Goal: Task Accomplishment & Management: Complete application form

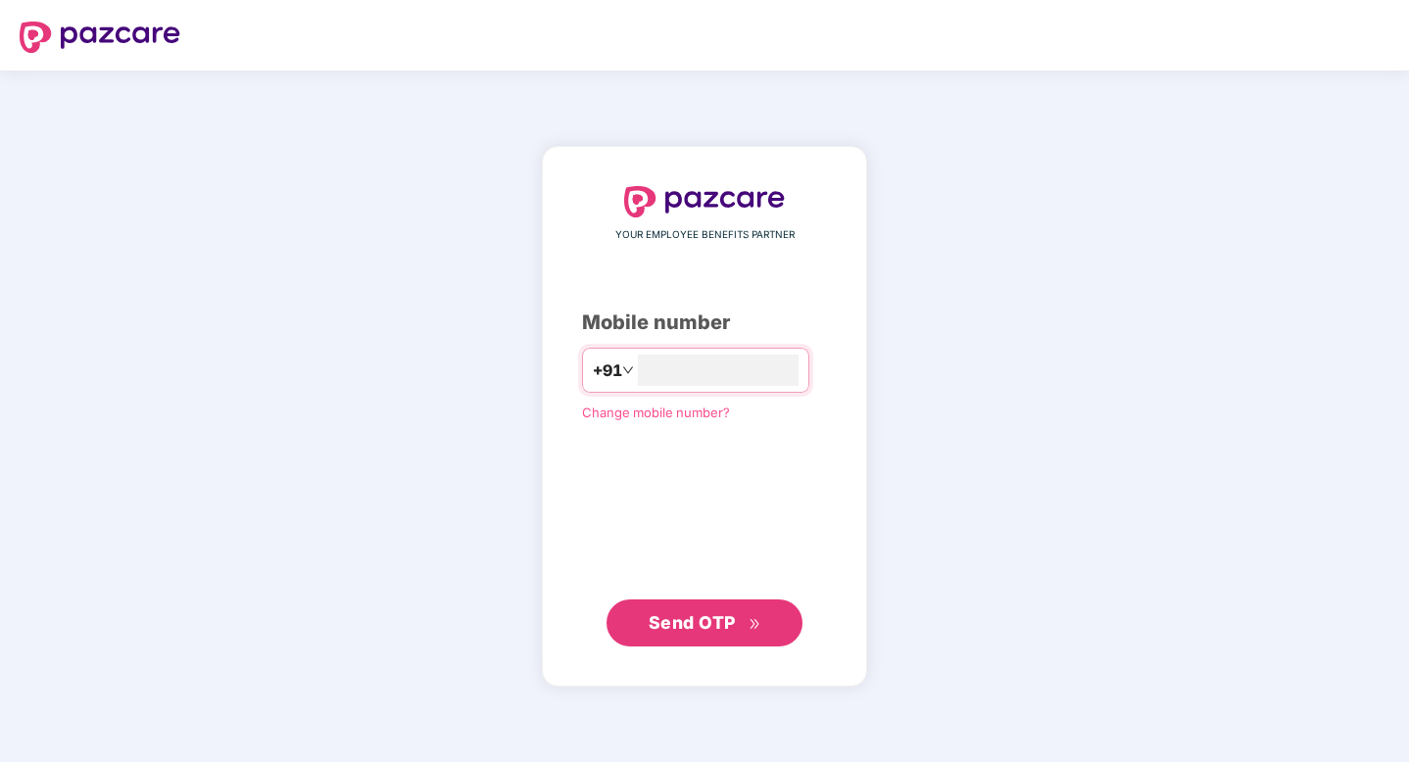
type input "**********"
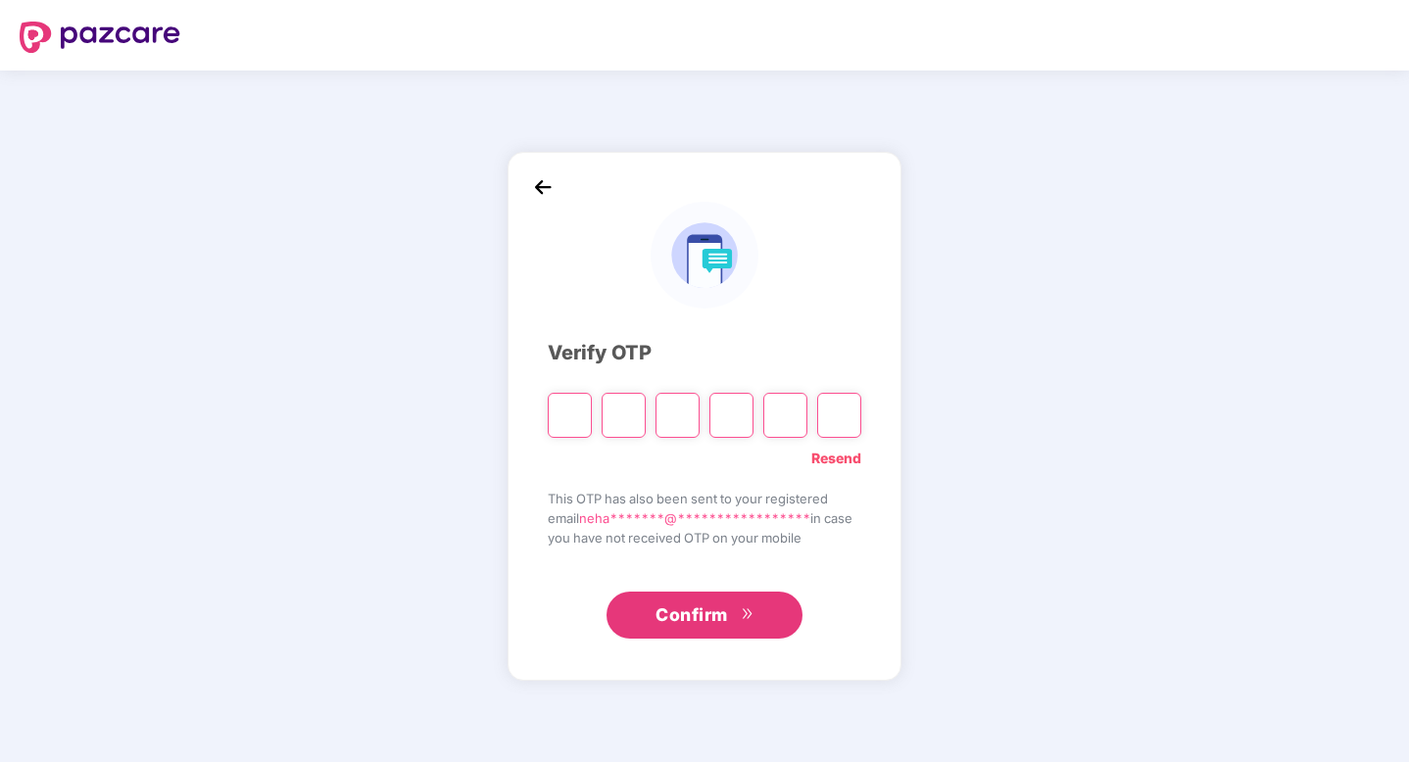
type input "*"
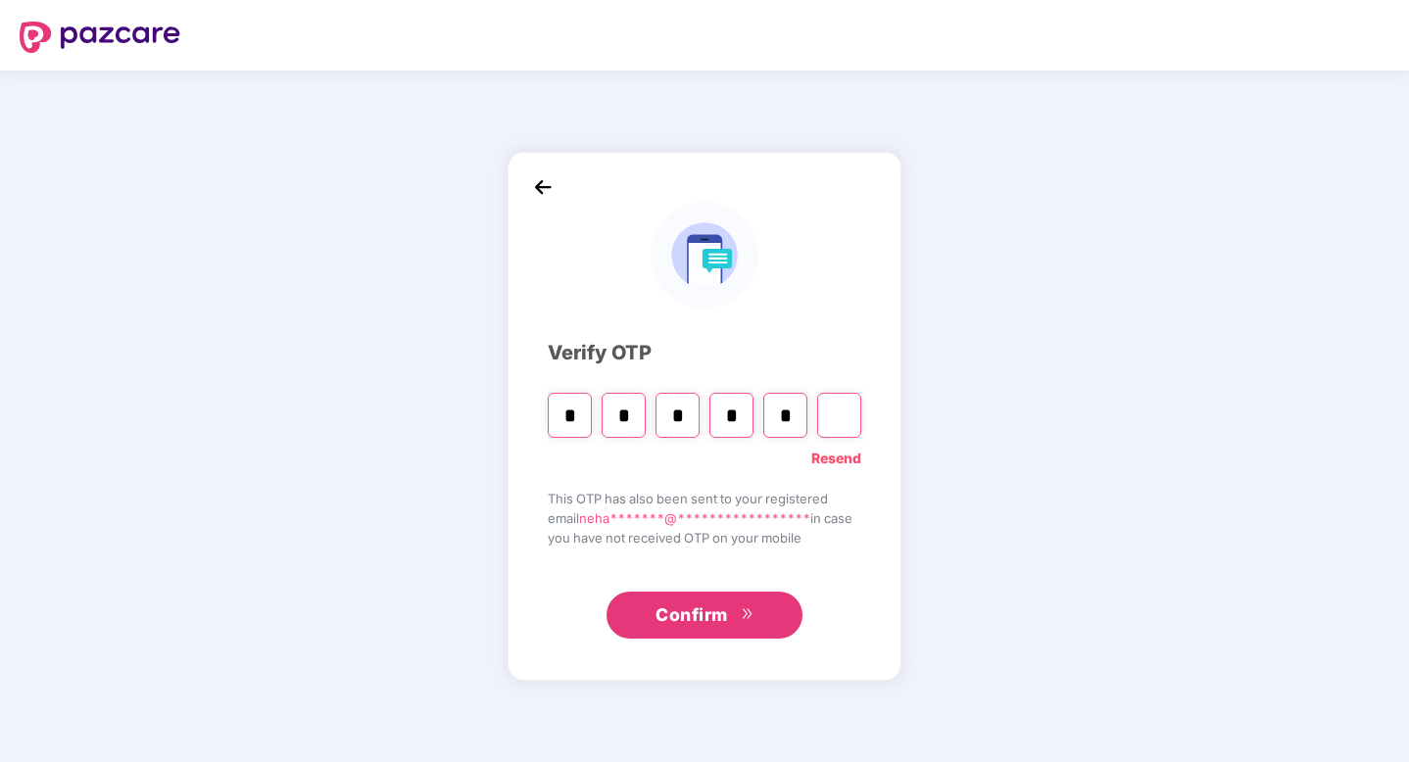
type input "*"
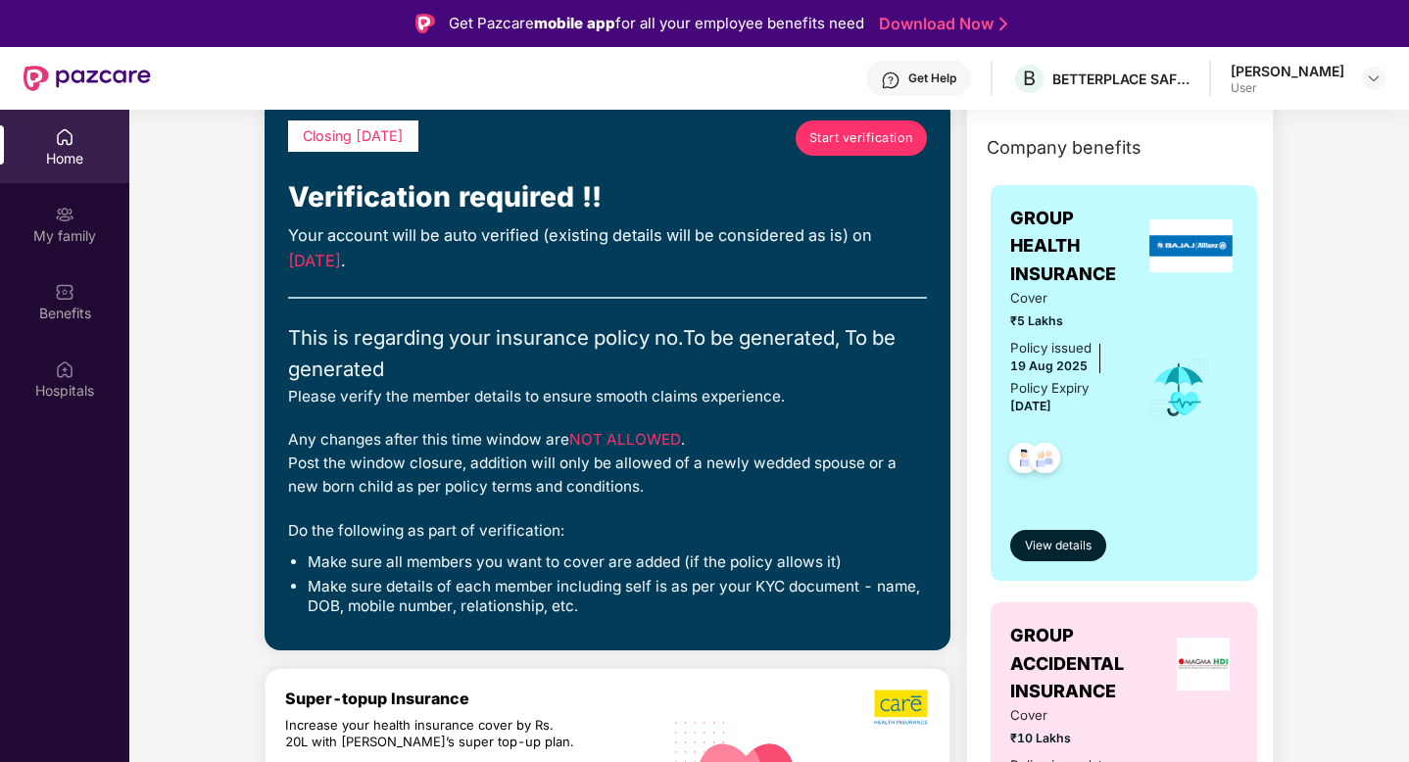
scroll to position [101, 0]
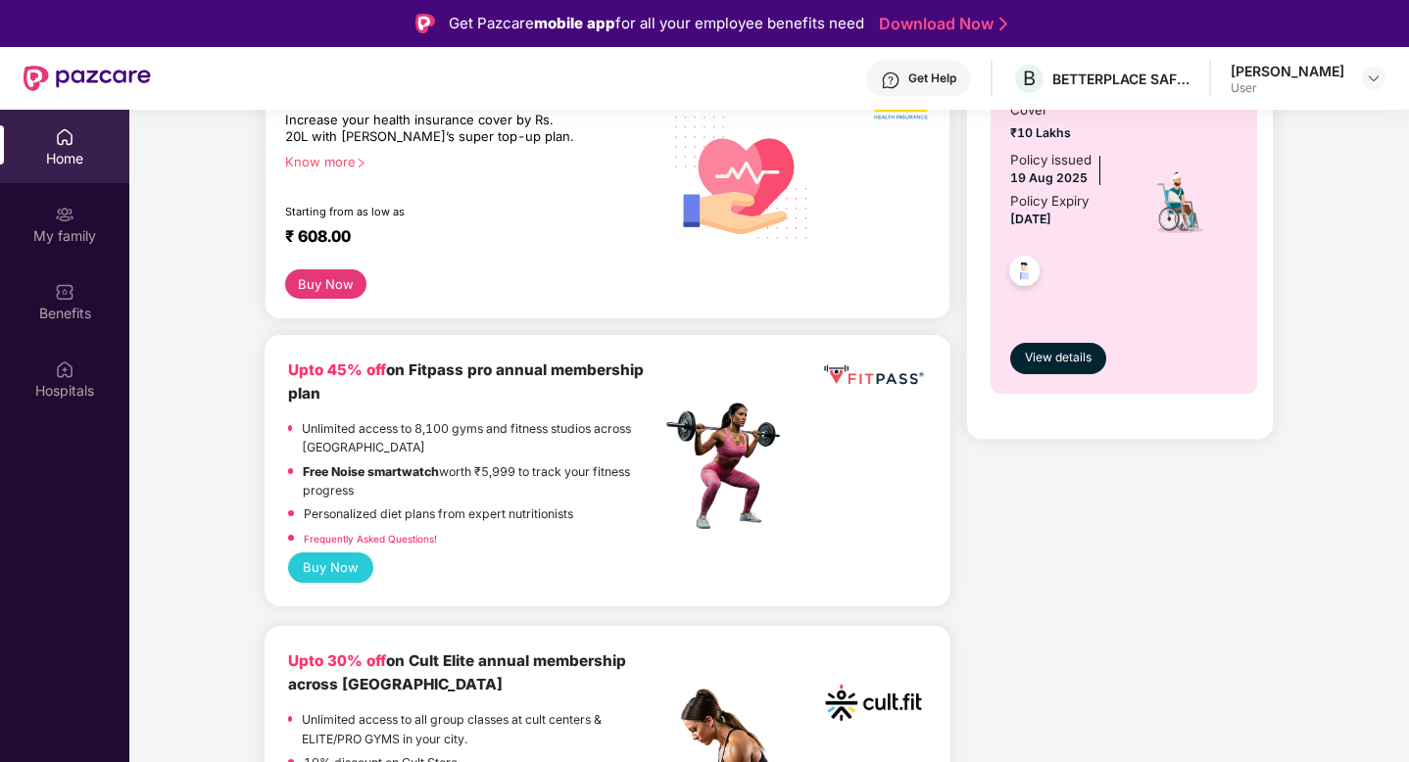
scroll to position [0, 0]
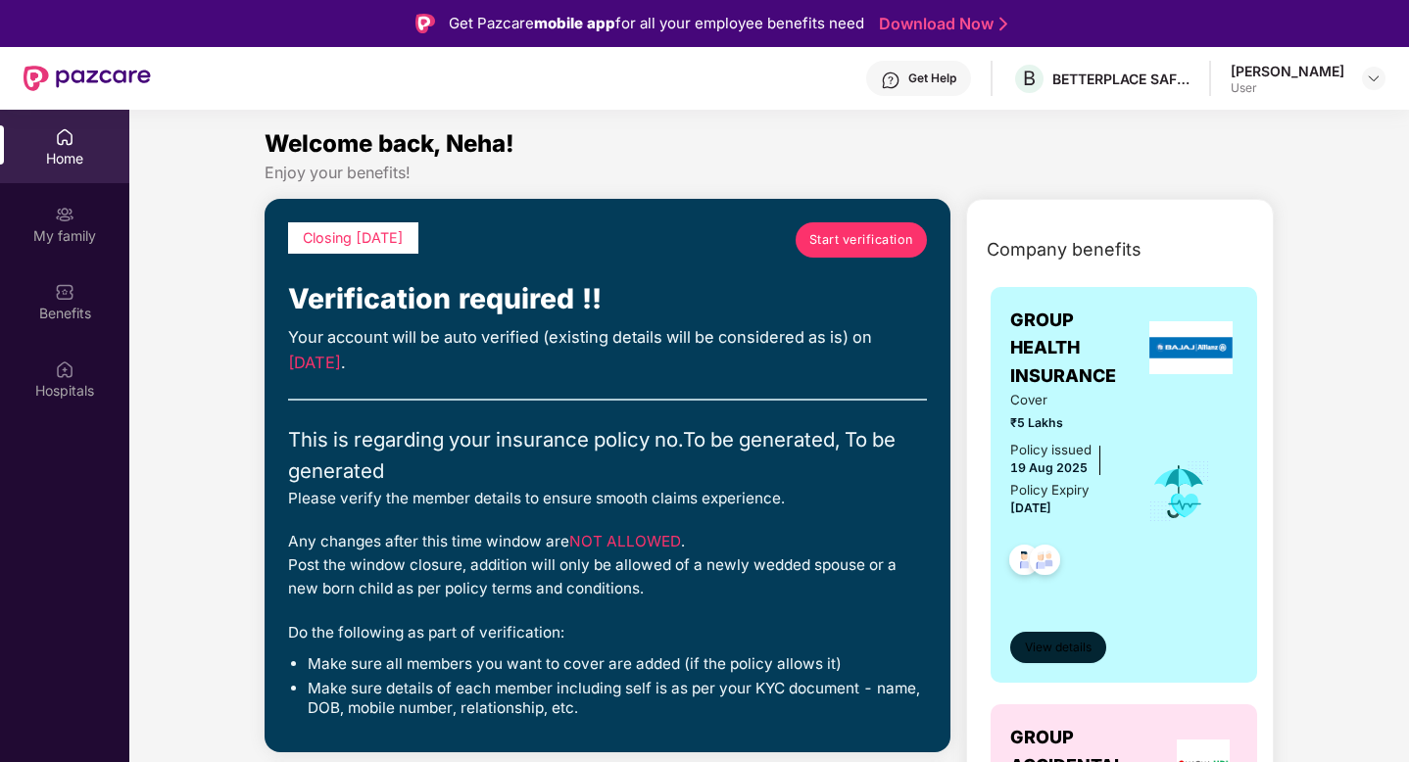
click at [1078, 643] on span "View details" at bounding box center [1058, 648] width 67 height 19
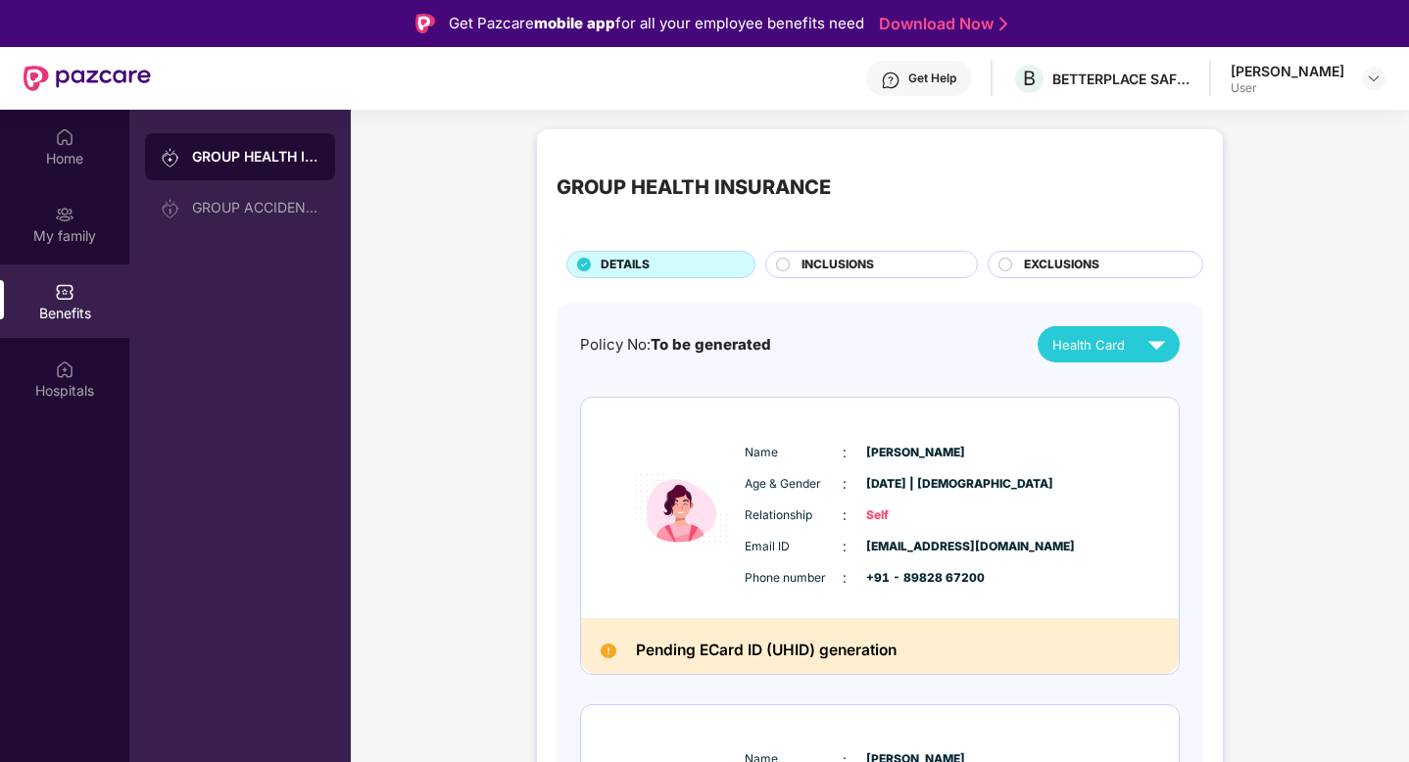
click at [838, 261] on span "INCLUSIONS" at bounding box center [837, 265] width 72 height 19
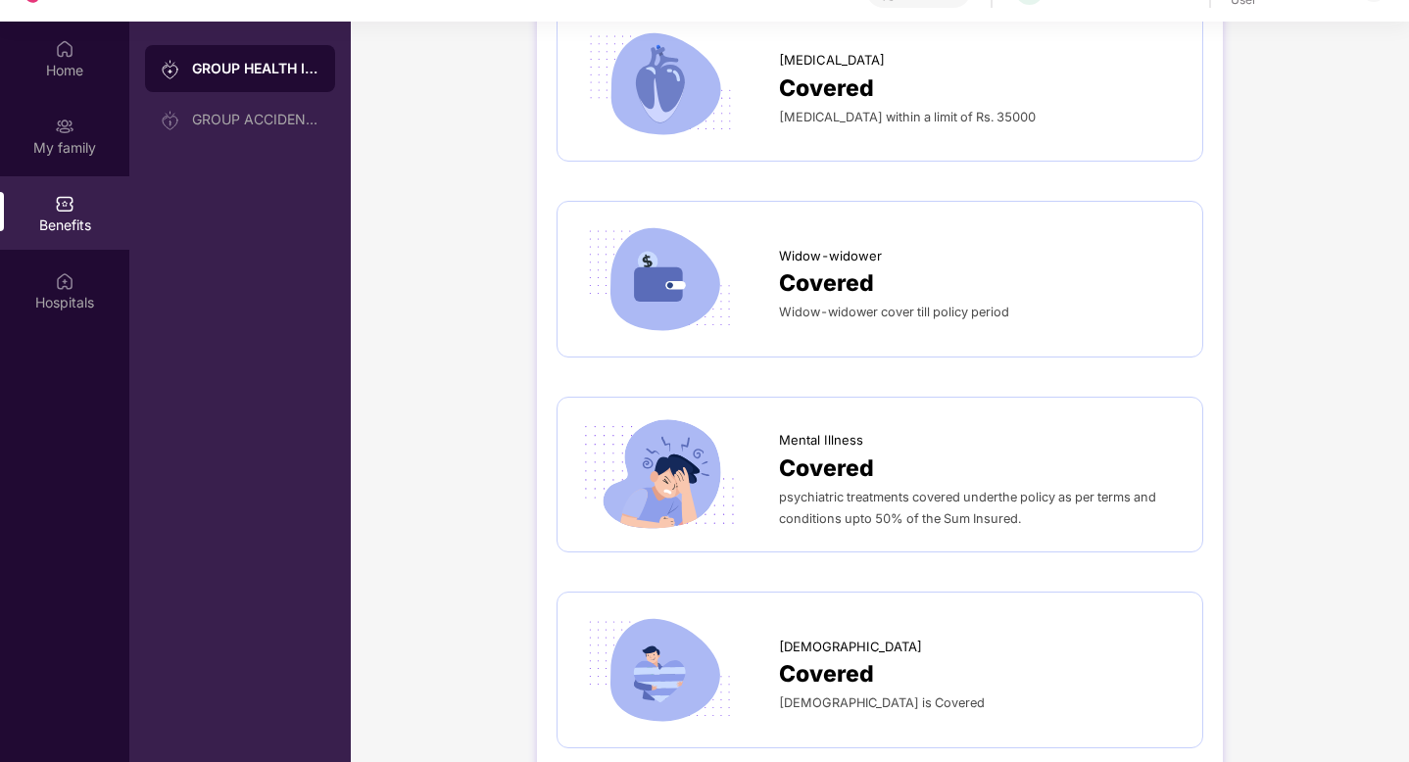
scroll to position [95, 0]
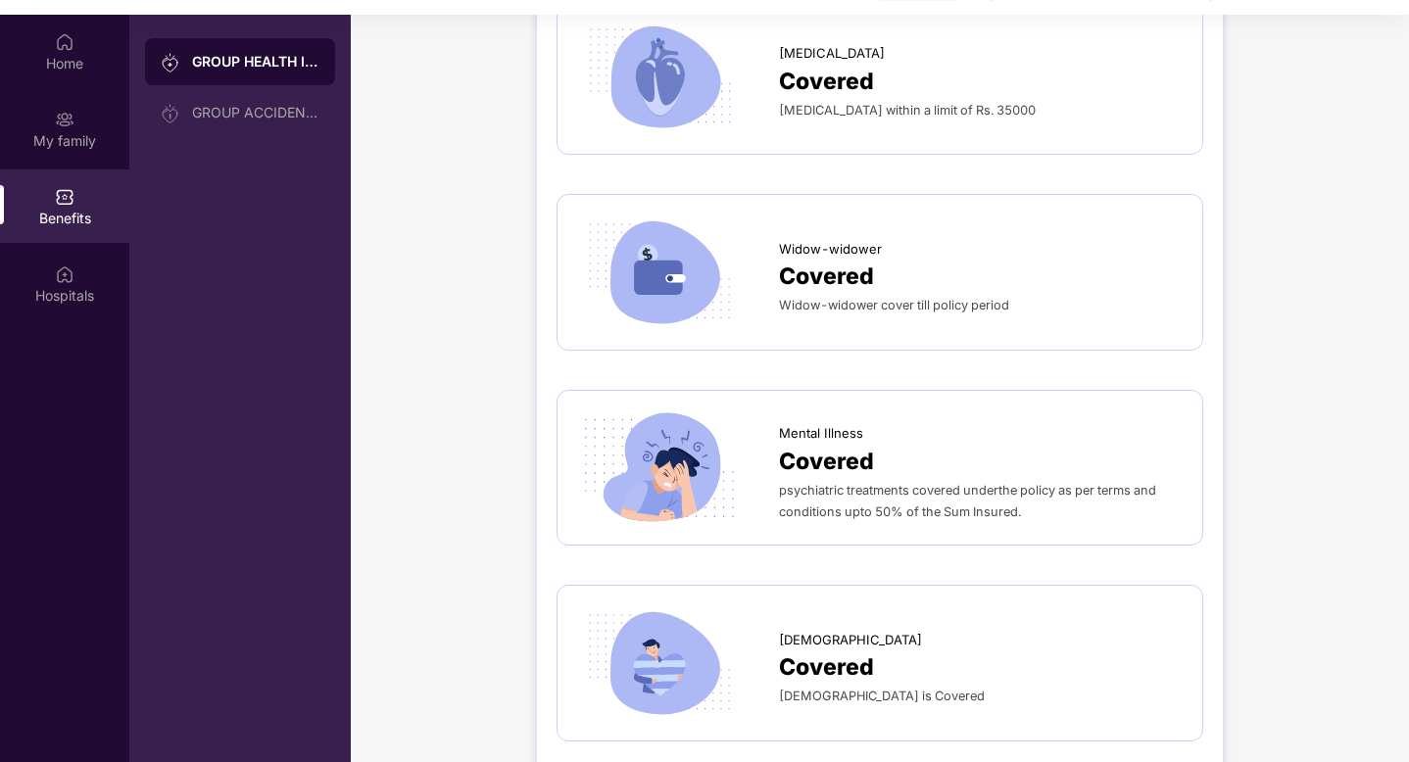
click at [801, 650] on span "Covered" at bounding box center [826, 667] width 95 height 35
click at [815, 650] on span "Covered" at bounding box center [826, 667] width 95 height 35
click at [263, 108] on div "GROUP ACCIDENTAL INSURANCE" at bounding box center [255, 113] width 127 height 16
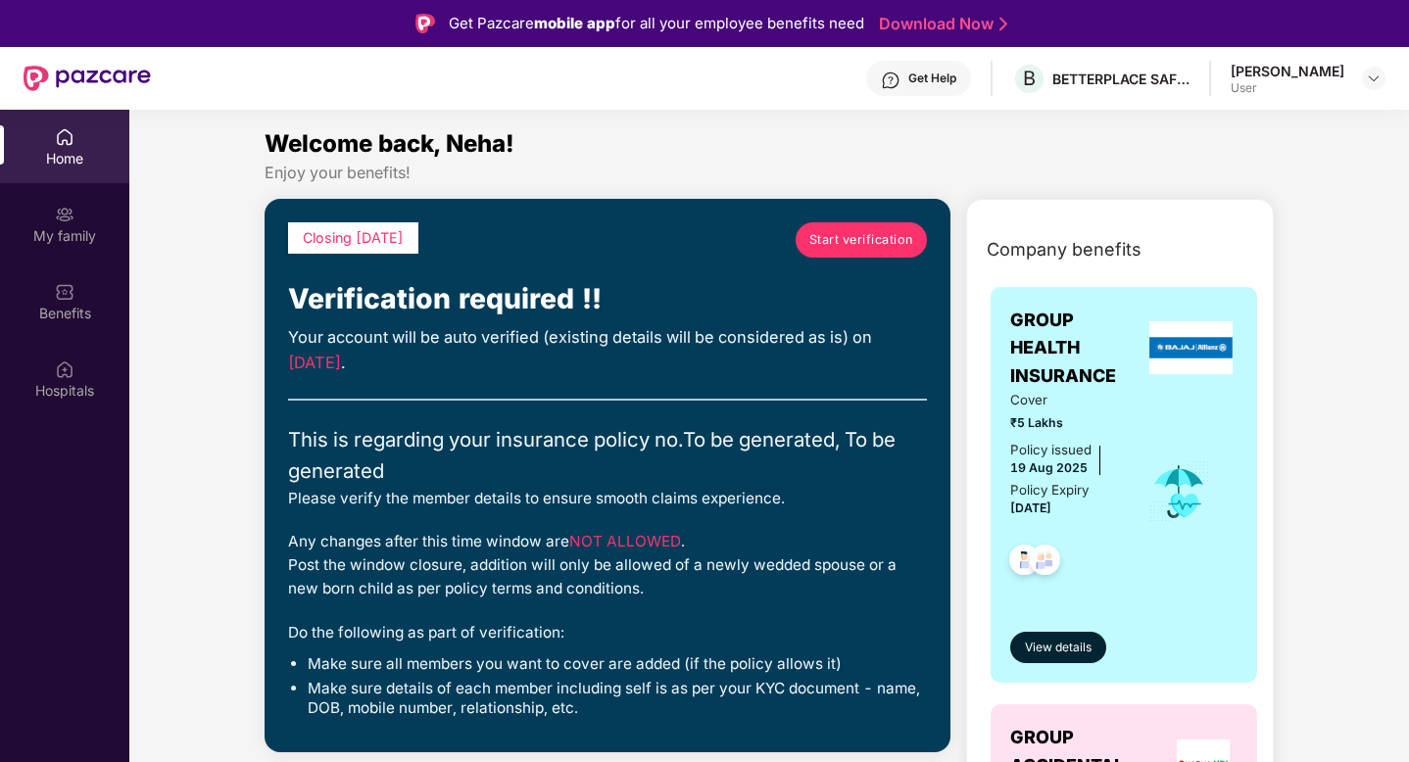
click at [854, 239] on span "Start verification" at bounding box center [861, 240] width 104 height 20
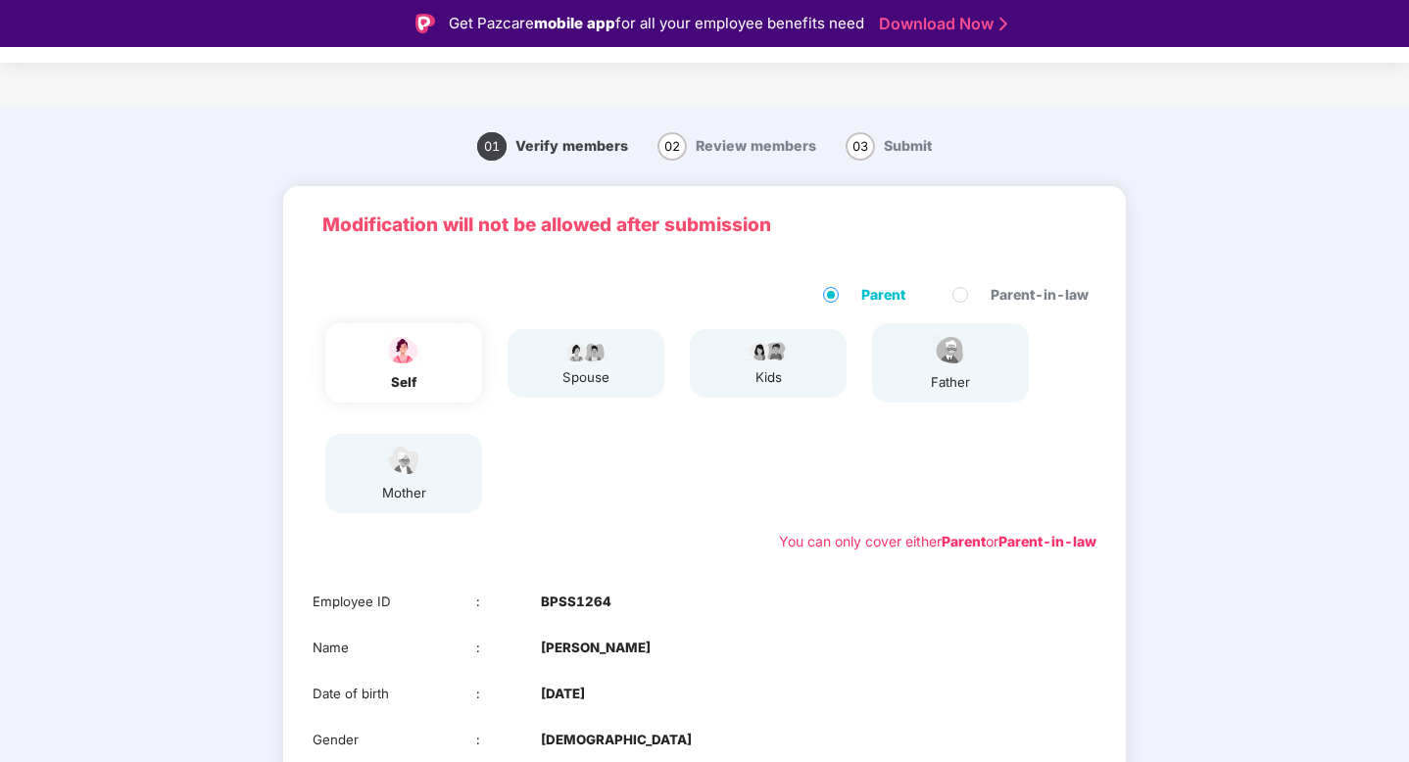
click at [136, 477] on div "01 Verify members 02 Review members 03 Submit Modification will not be allowed …" at bounding box center [704, 552] width 1356 height 872
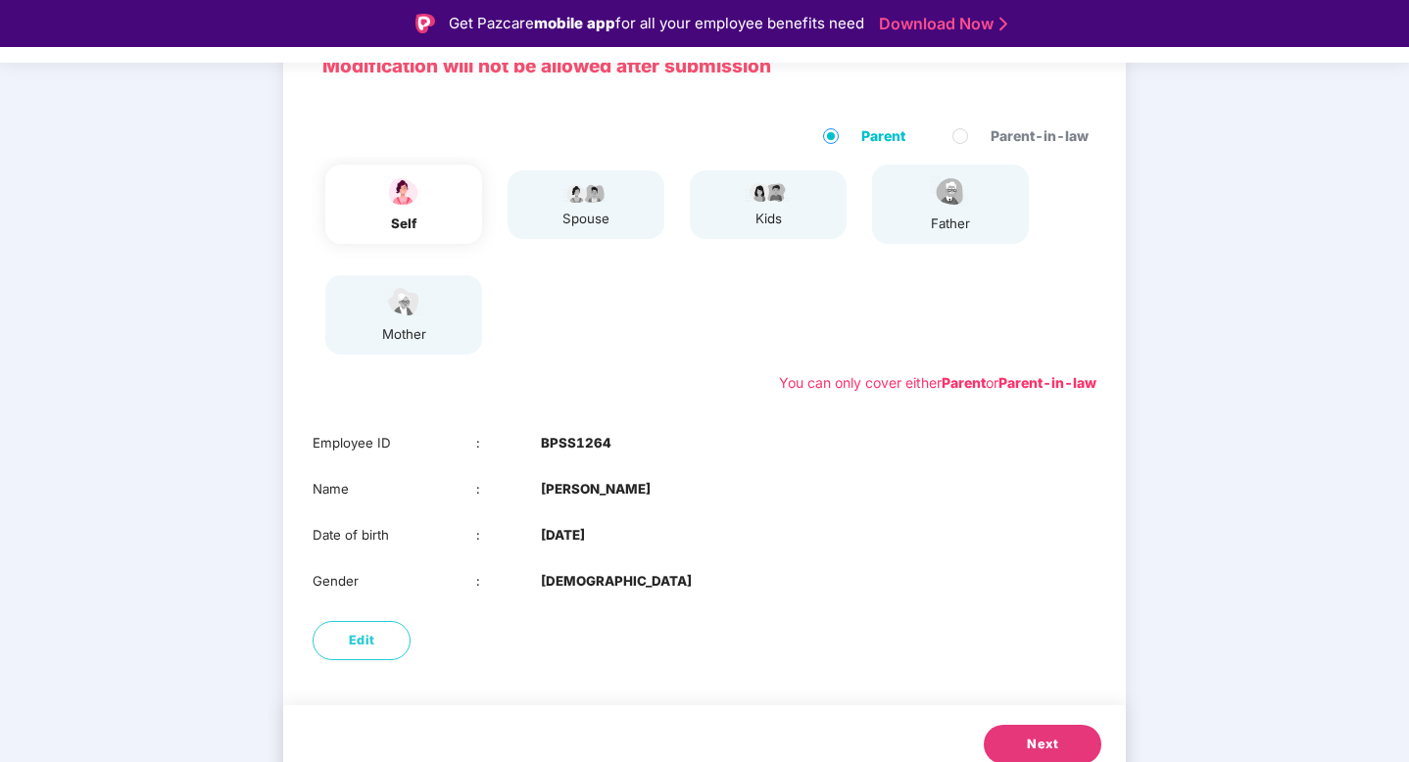
scroll to position [160, 0]
click at [90, 512] on div "01 Verify members 02 Review members 03 Submit Modification will not be allowed …" at bounding box center [704, 392] width 1356 height 872
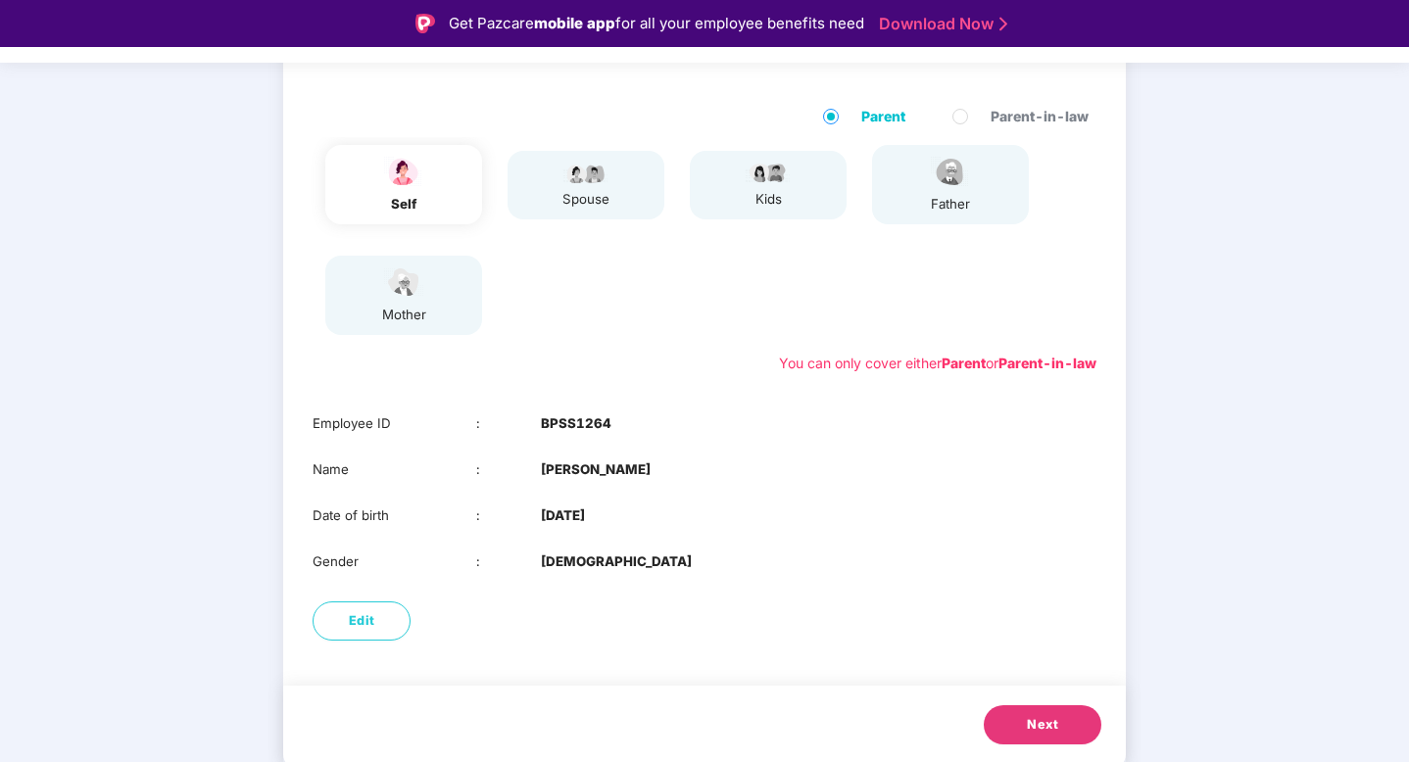
click at [1031, 731] on span "Next" at bounding box center [1042, 725] width 31 height 20
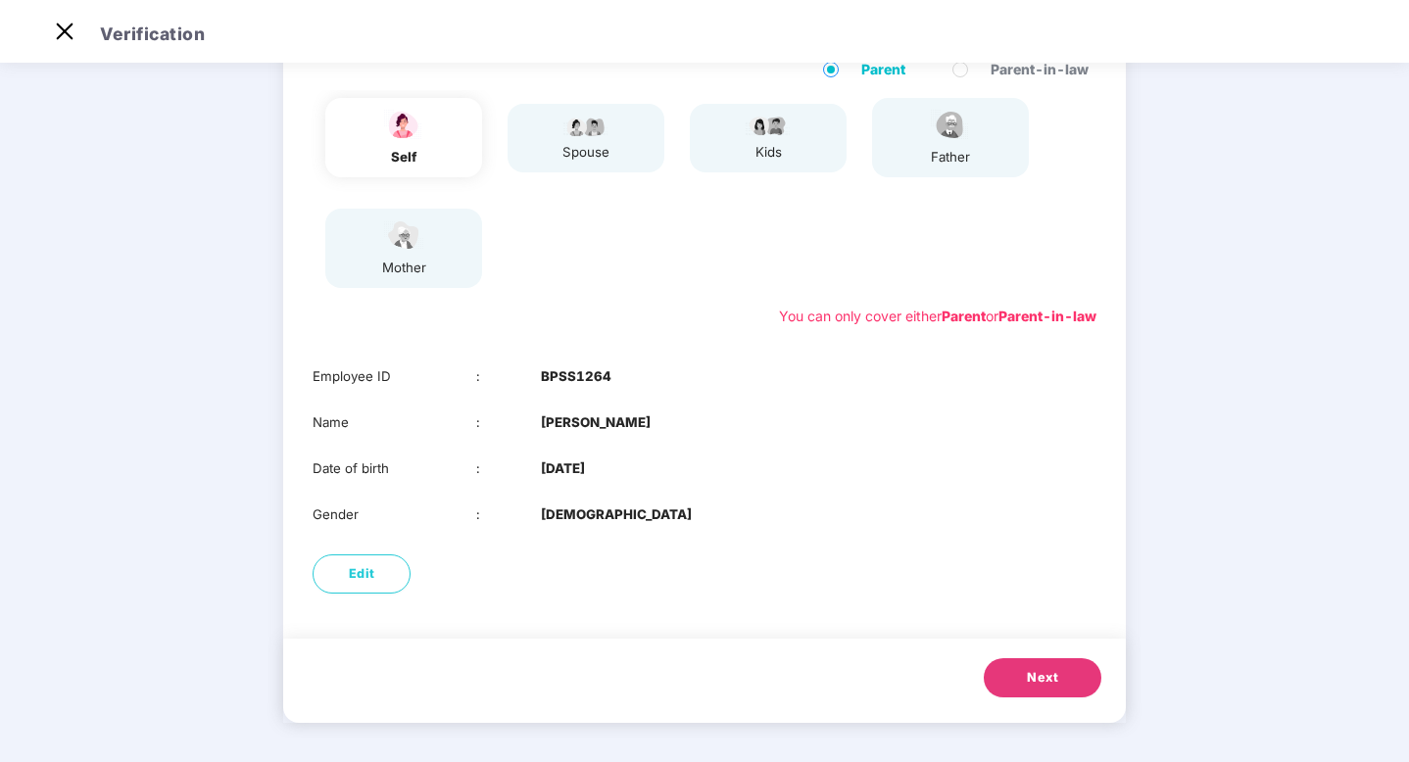
scroll to position [22, 0]
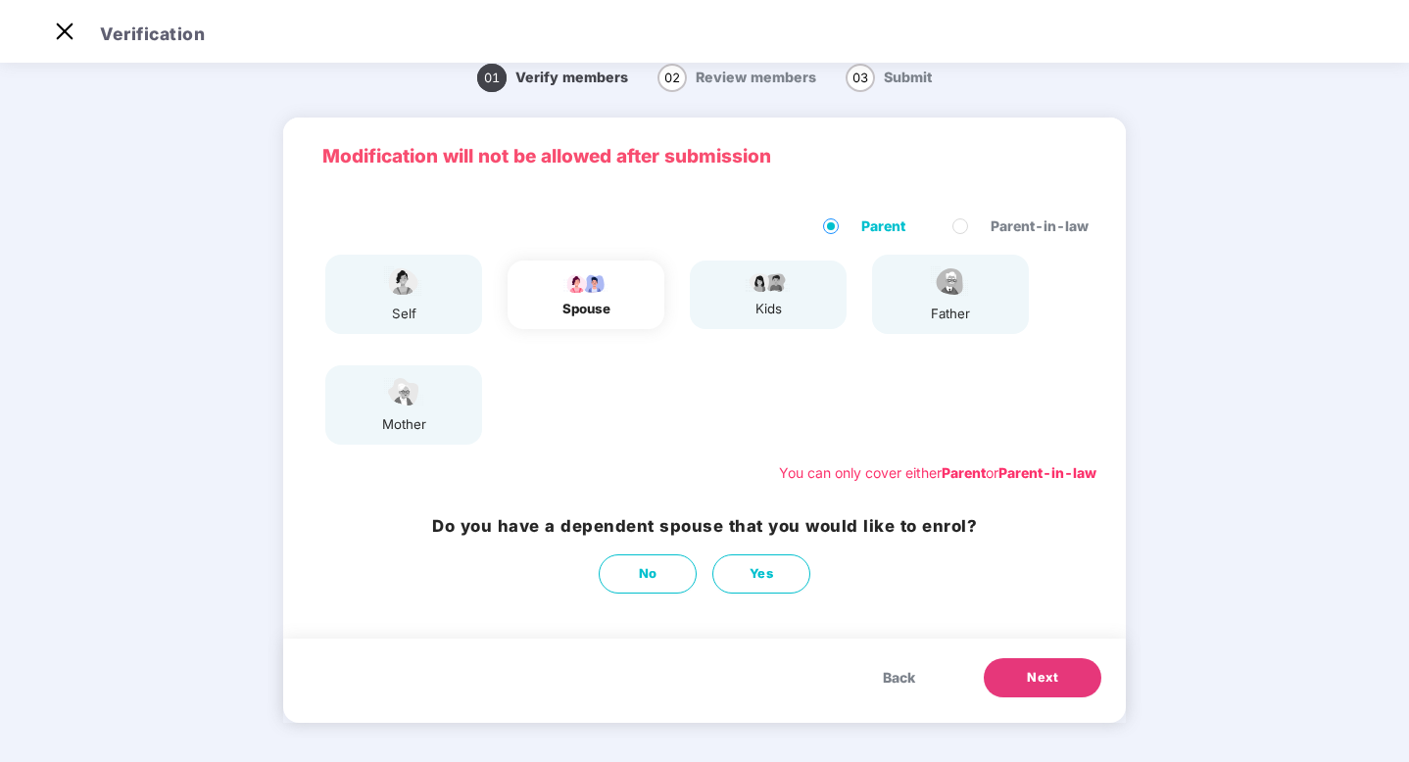
click at [930, 285] on img at bounding box center [950, 282] width 49 height 34
click at [863, 220] on span "Parent" at bounding box center [883, 227] width 60 height 22
click at [665, 577] on button "No" at bounding box center [648, 574] width 98 height 39
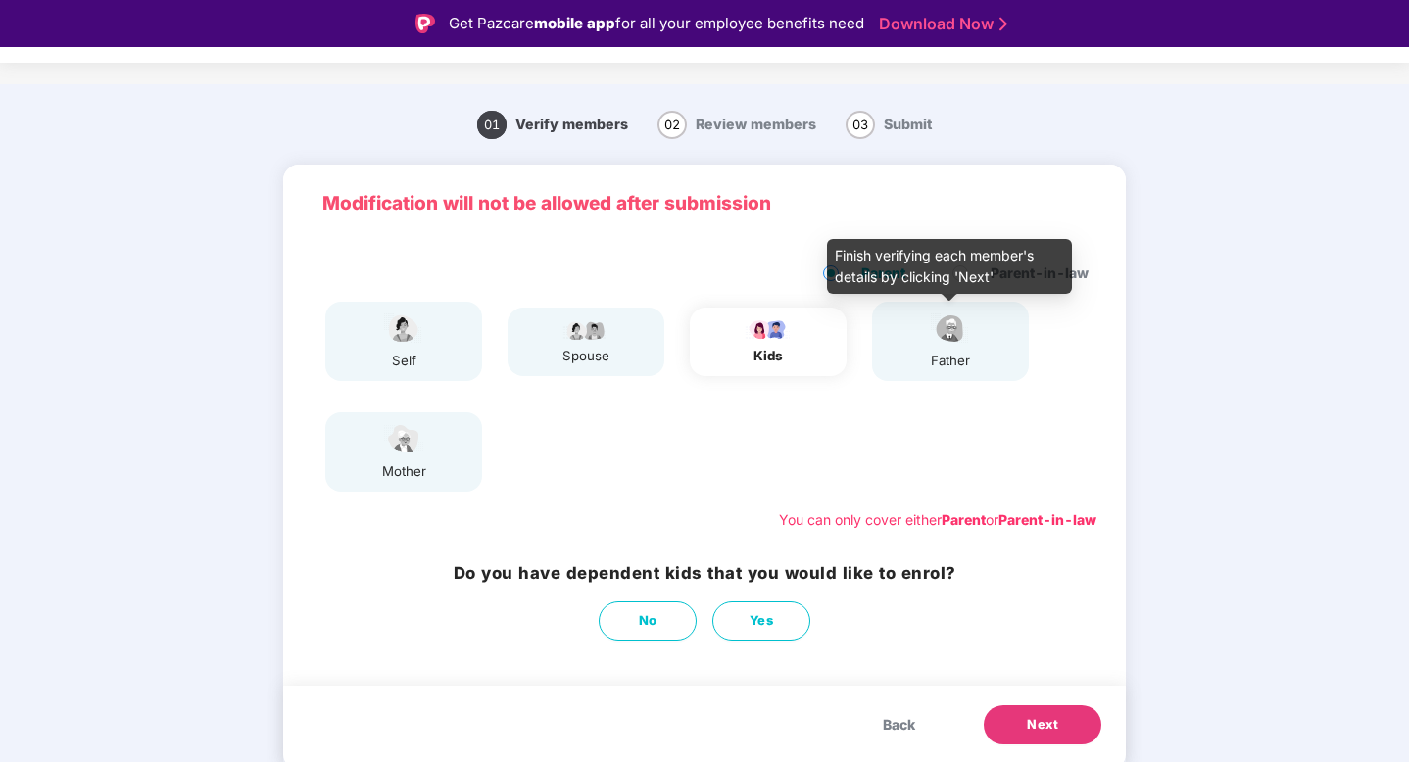
click at [962, 334] on img at bounding box center [950, 329] width 49 height 34
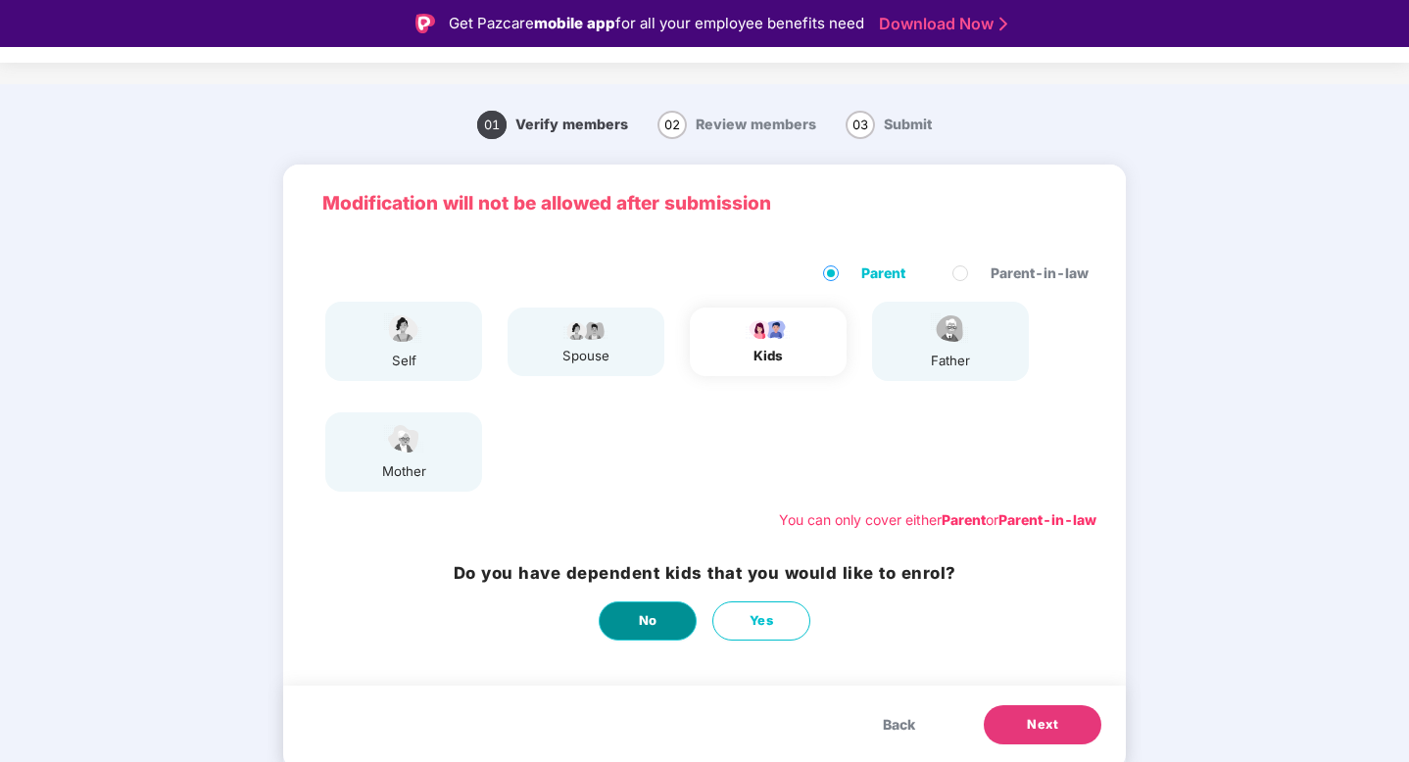
click at [653, 625] on span "No" at bounding box center [648, 621] width 19 height 20
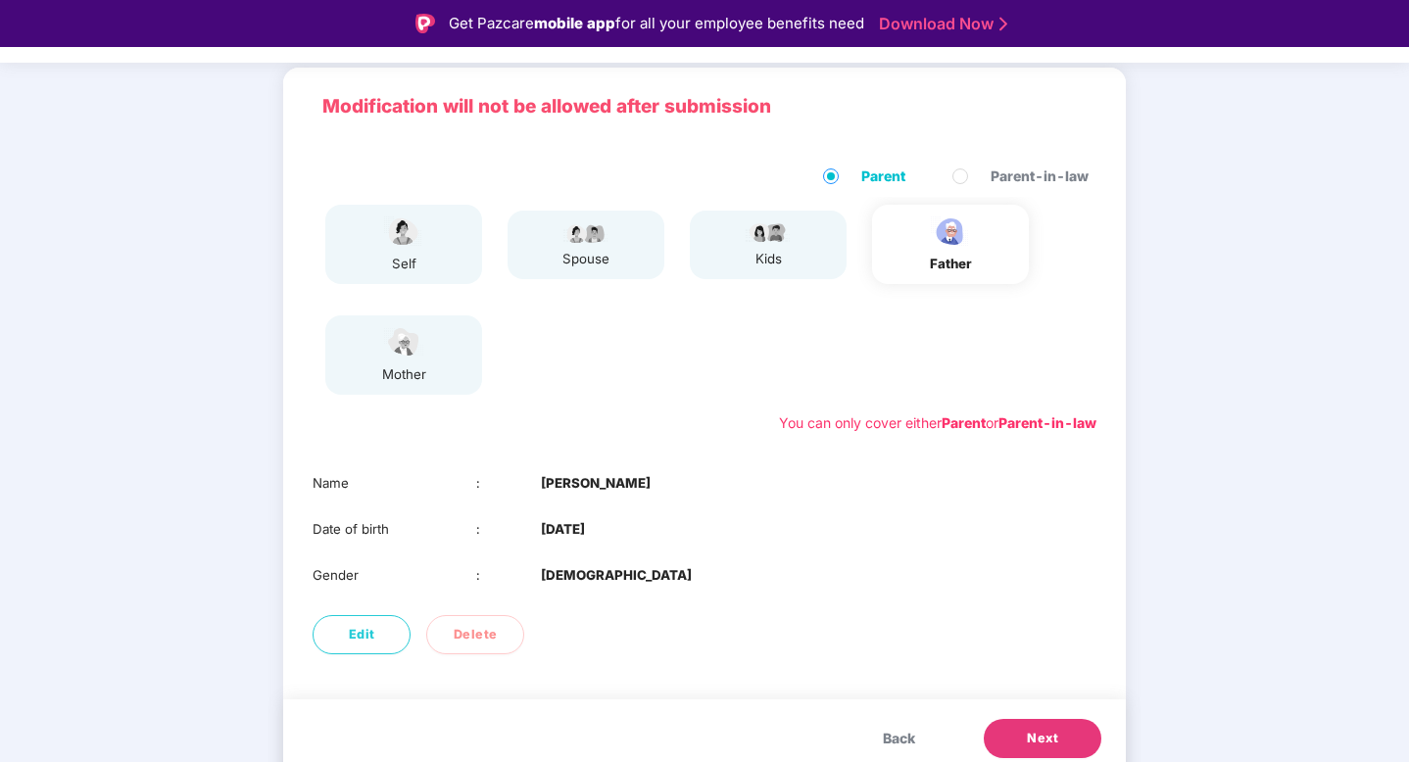
scroll to position [132, 0]
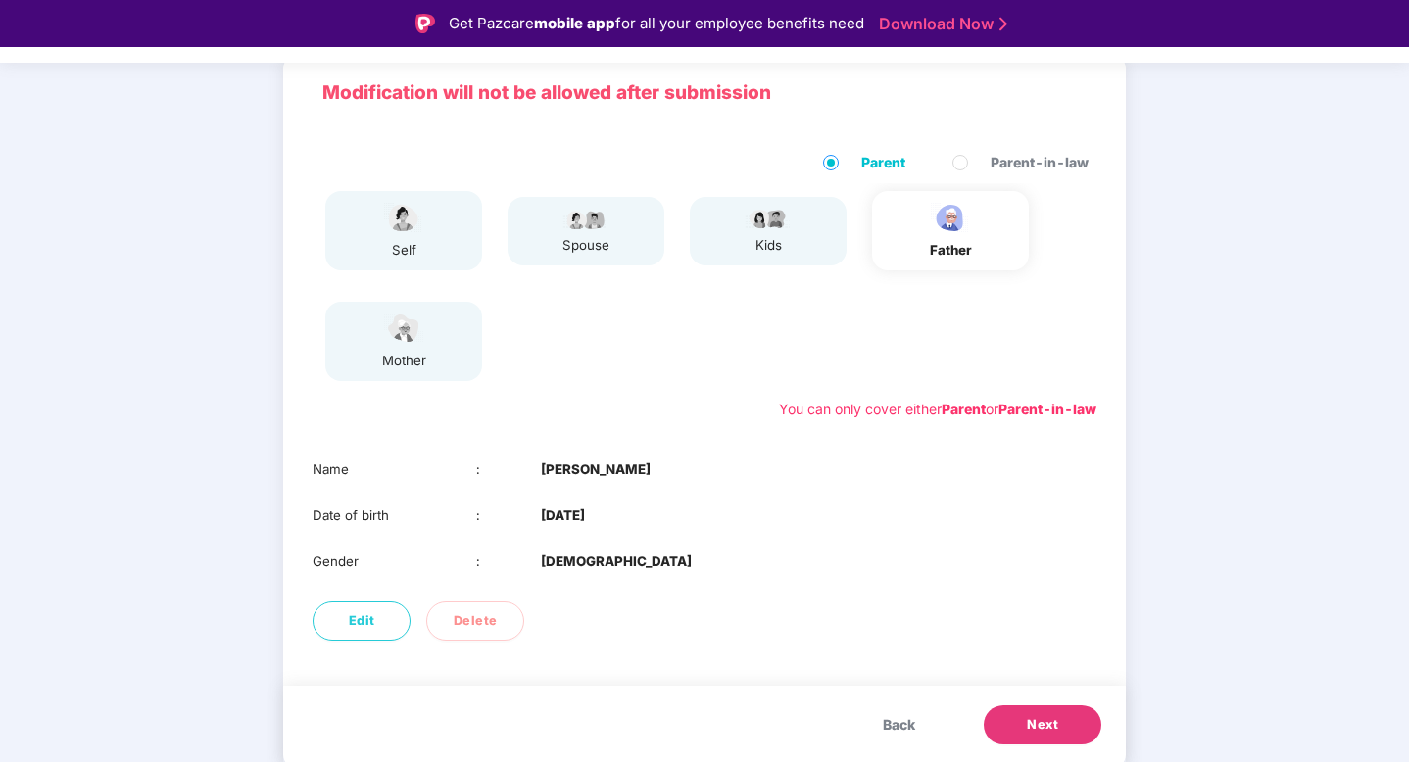
click at [437, 350] on div "mother" at bounding box center [403, 341] width 157 height 79
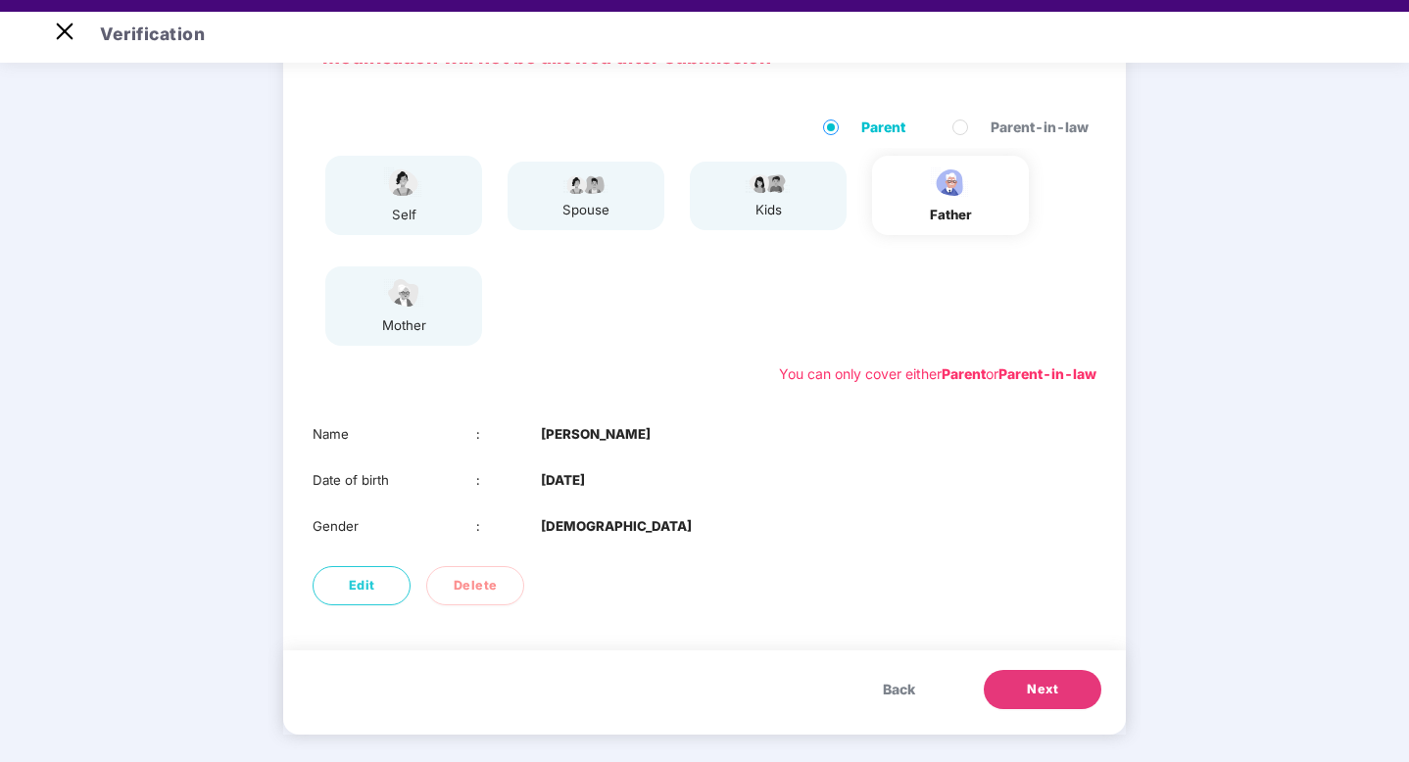
scroll to position [47, 0]
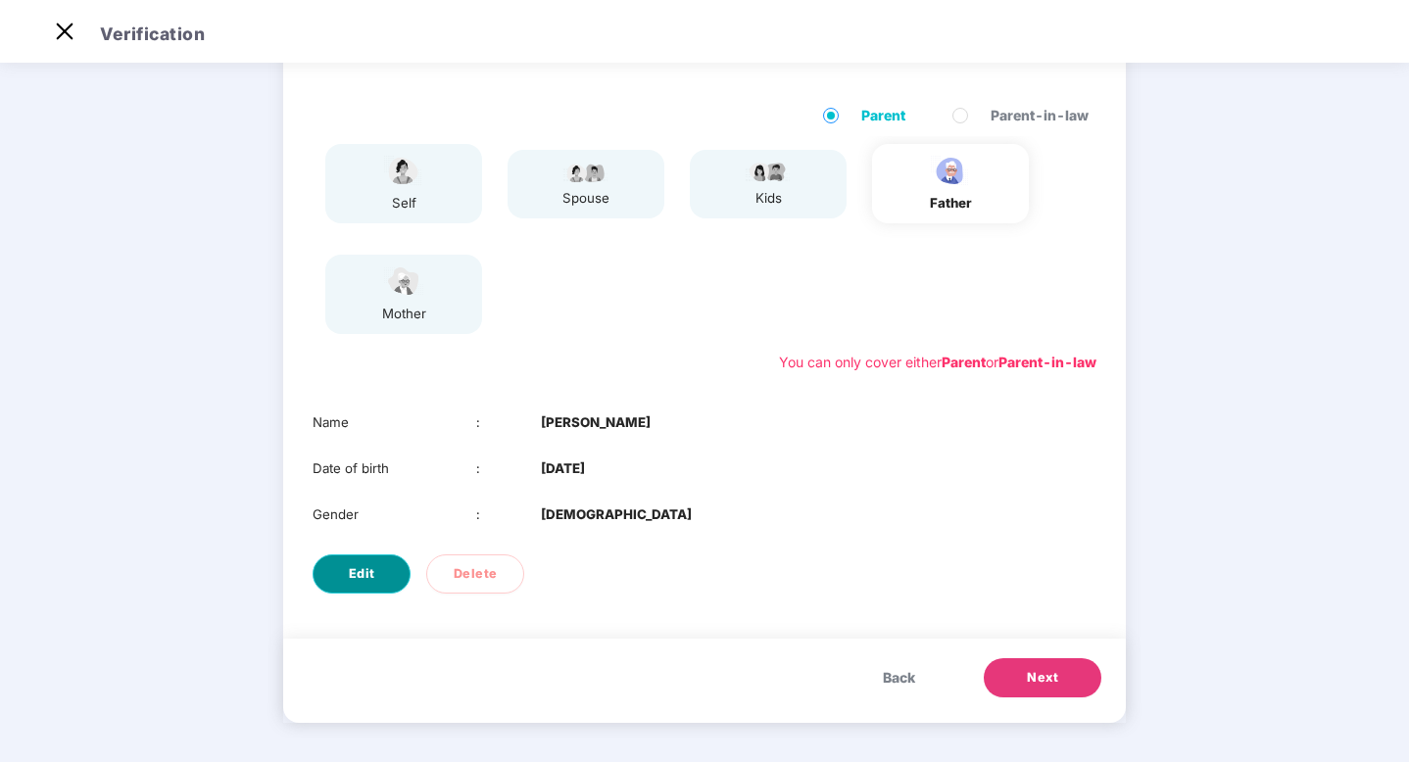
click at [383, 567] on button "Edit" at bounding box center [362, 574] width 98 height 39
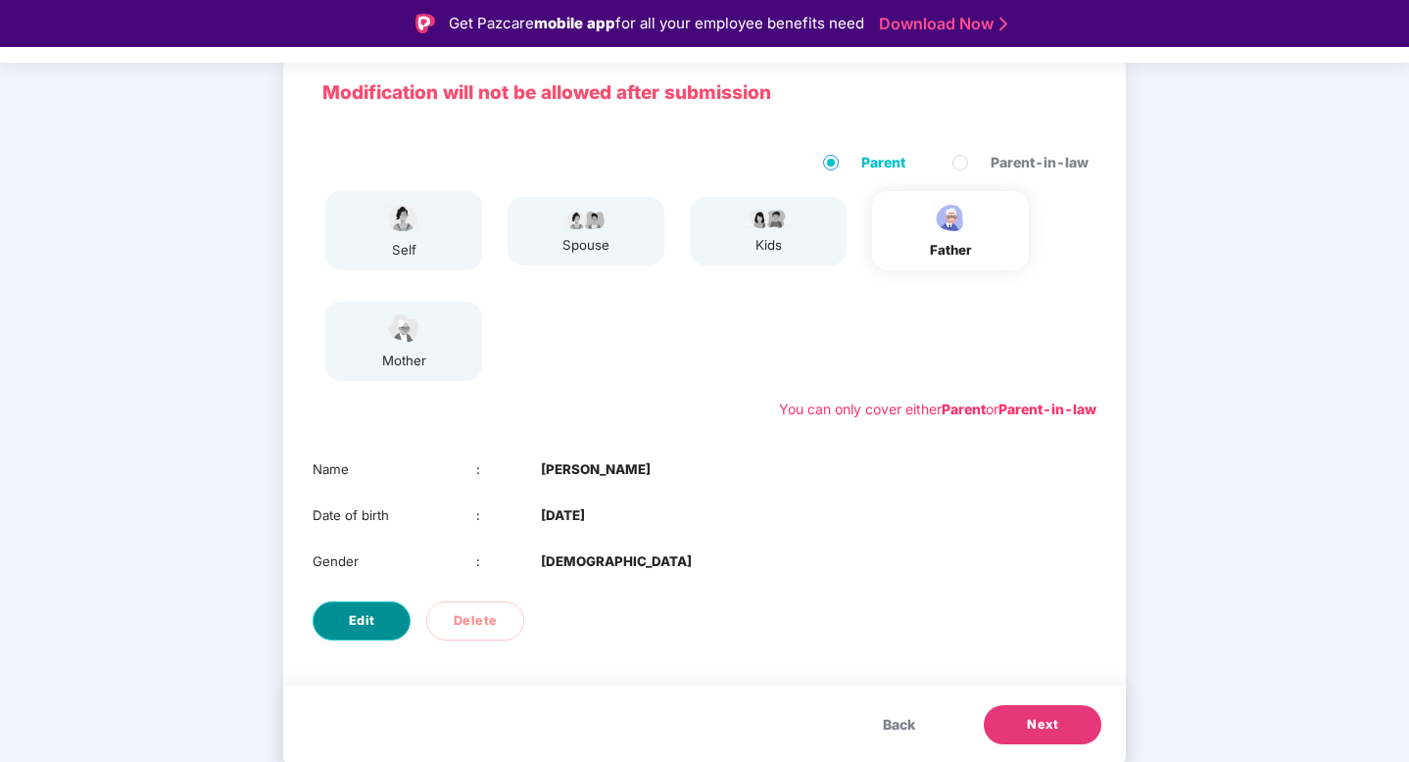
select select "****"
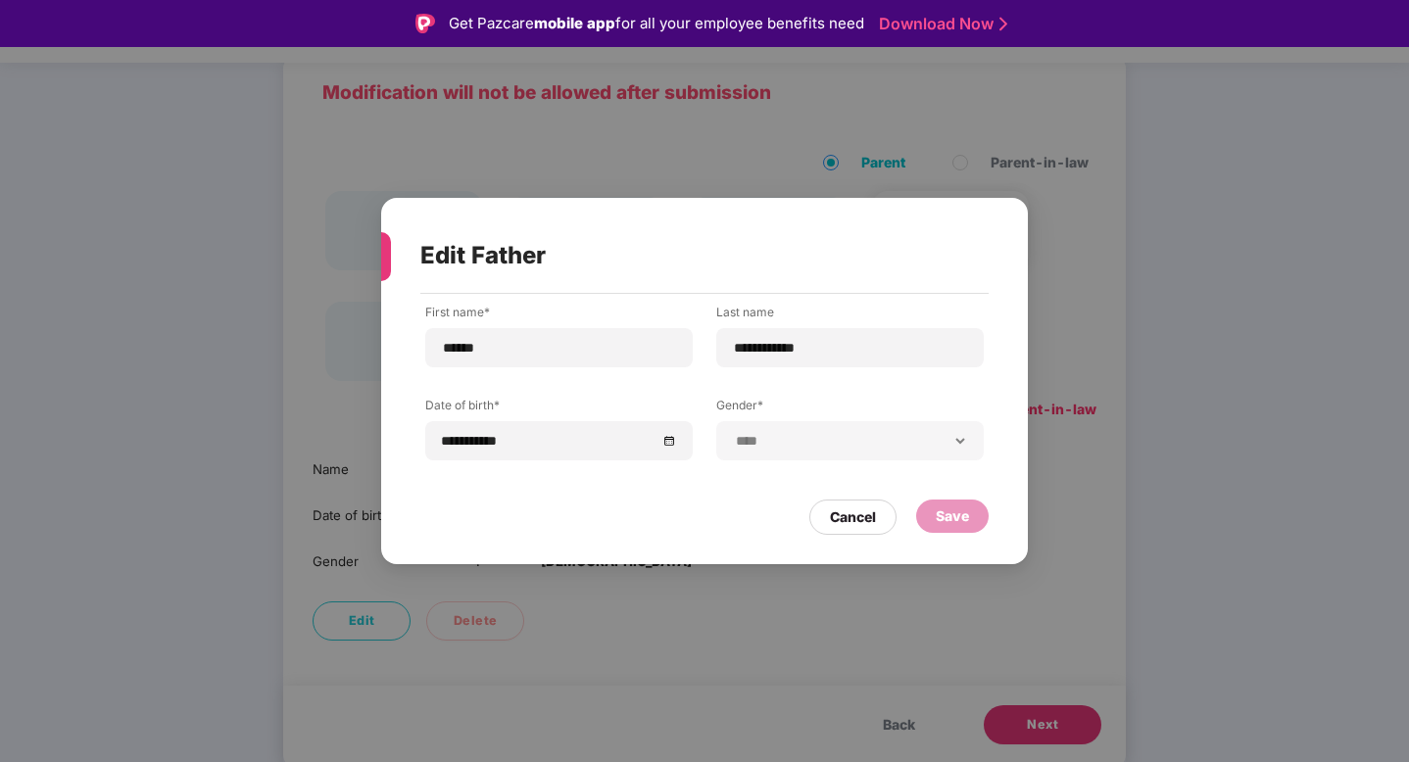
click at [958, 517] on div "Save" at bounding box center [952, 517] width 33 height 22
click at [868, 511] on div "Cancel" at bounding box center [853, 518] width 46 height 22
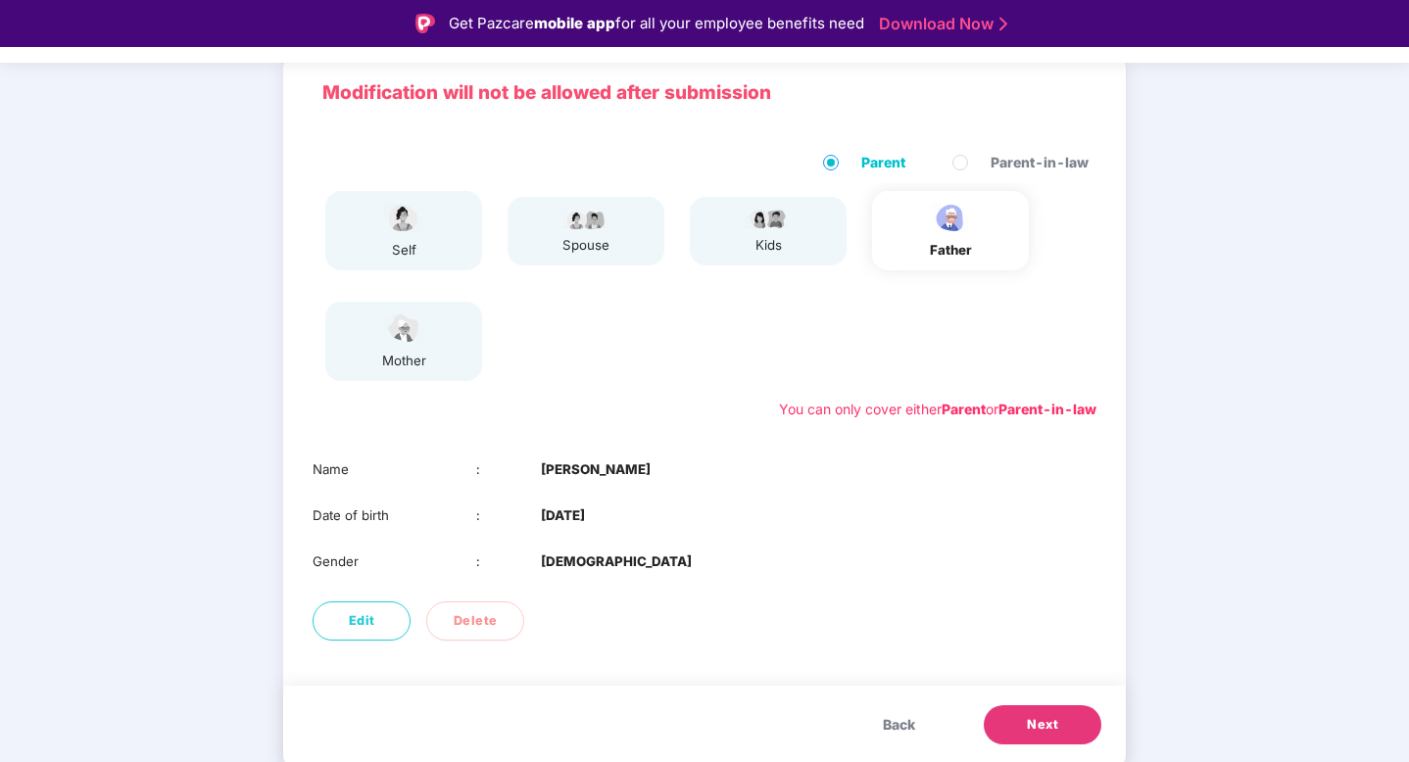
click at [1016, 705] on button "Next" at bounding box center [1043, 724] width 118 height 39
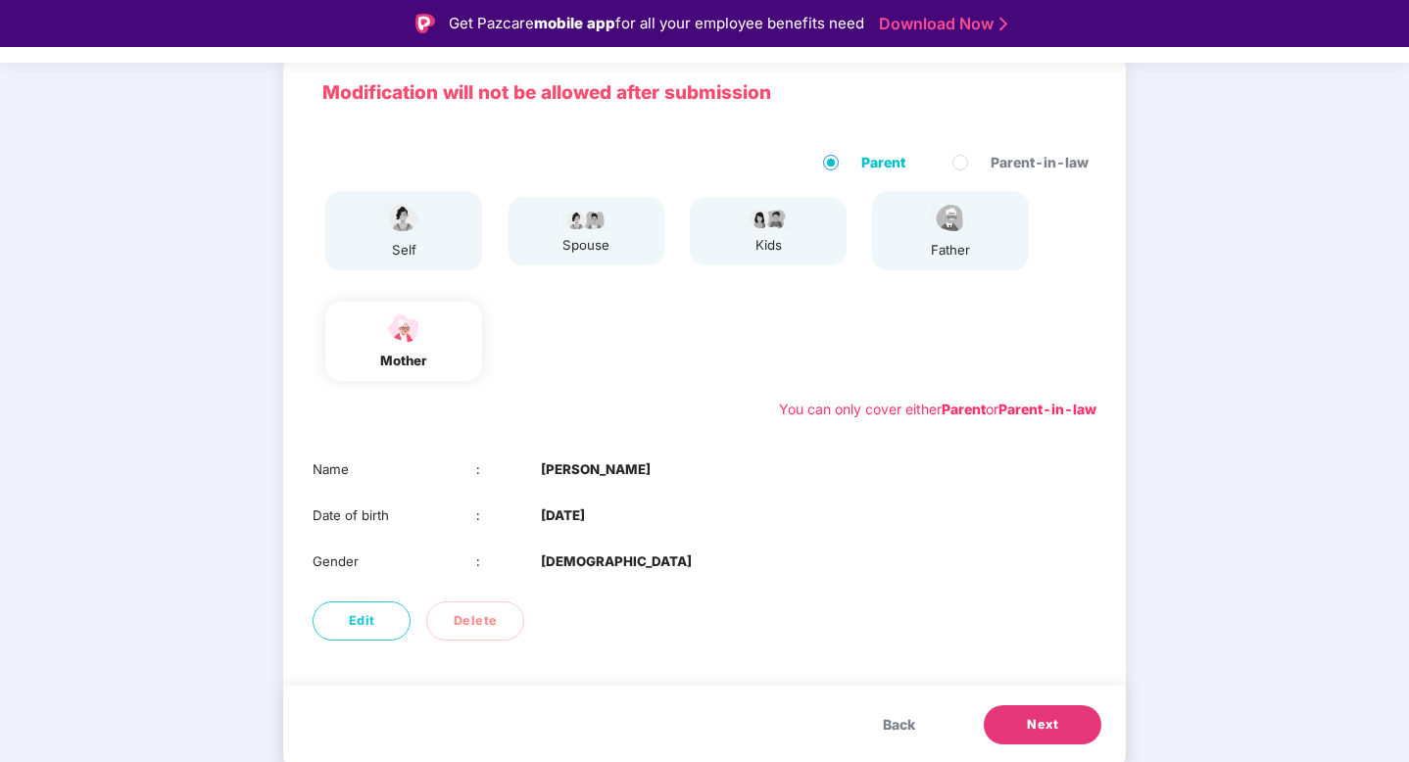
scroll to position [47, 0]
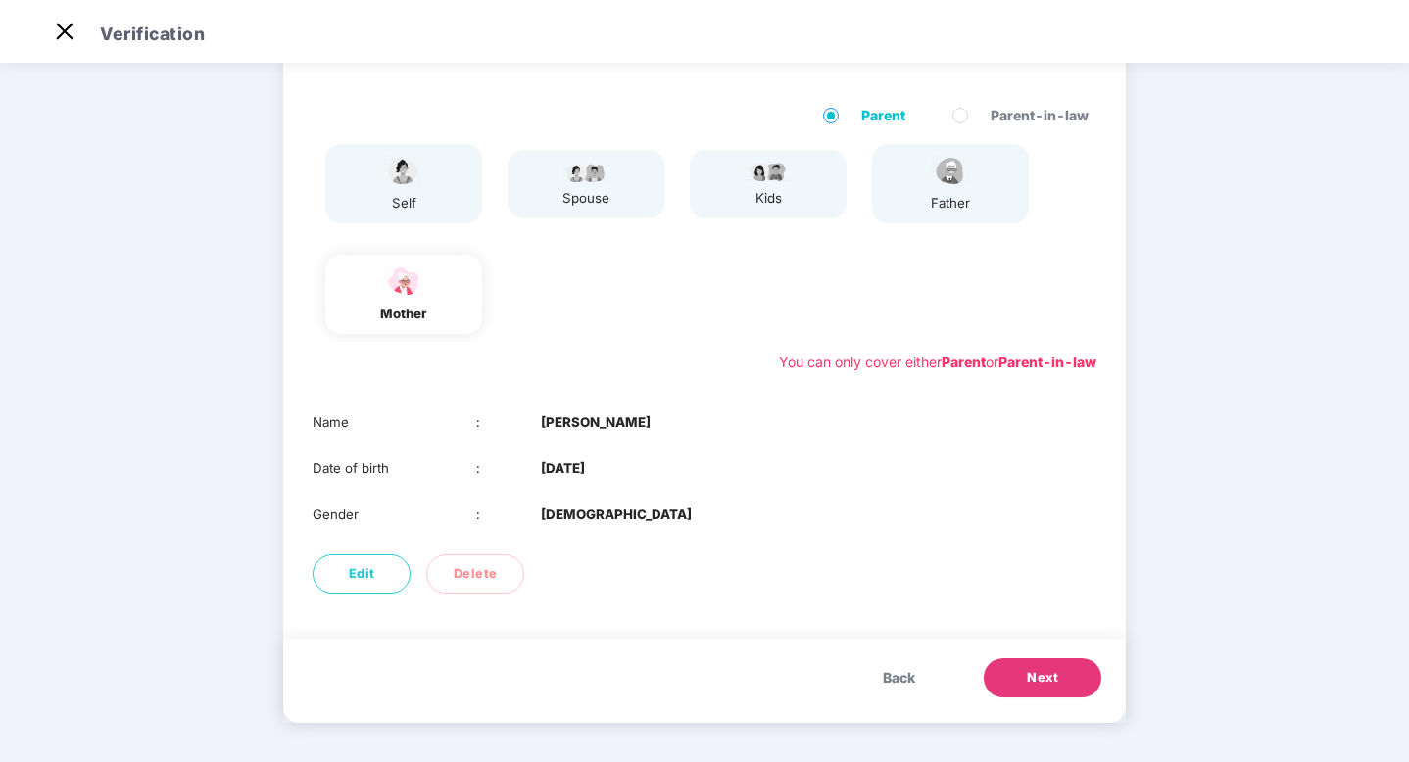
click at [1075, 680] on button "Next" at bounding box center [1043, 677] width 118 height 39
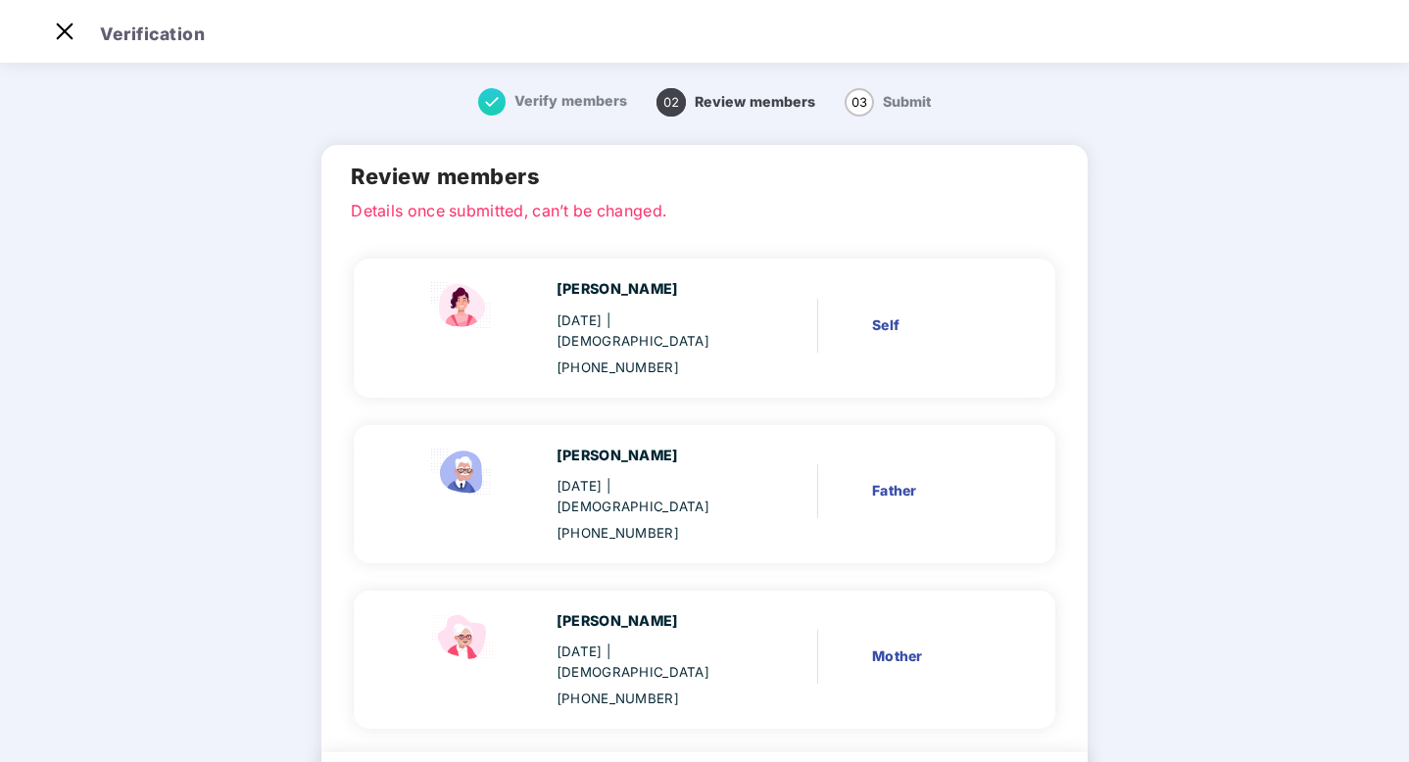
scroll to position [71, 0]
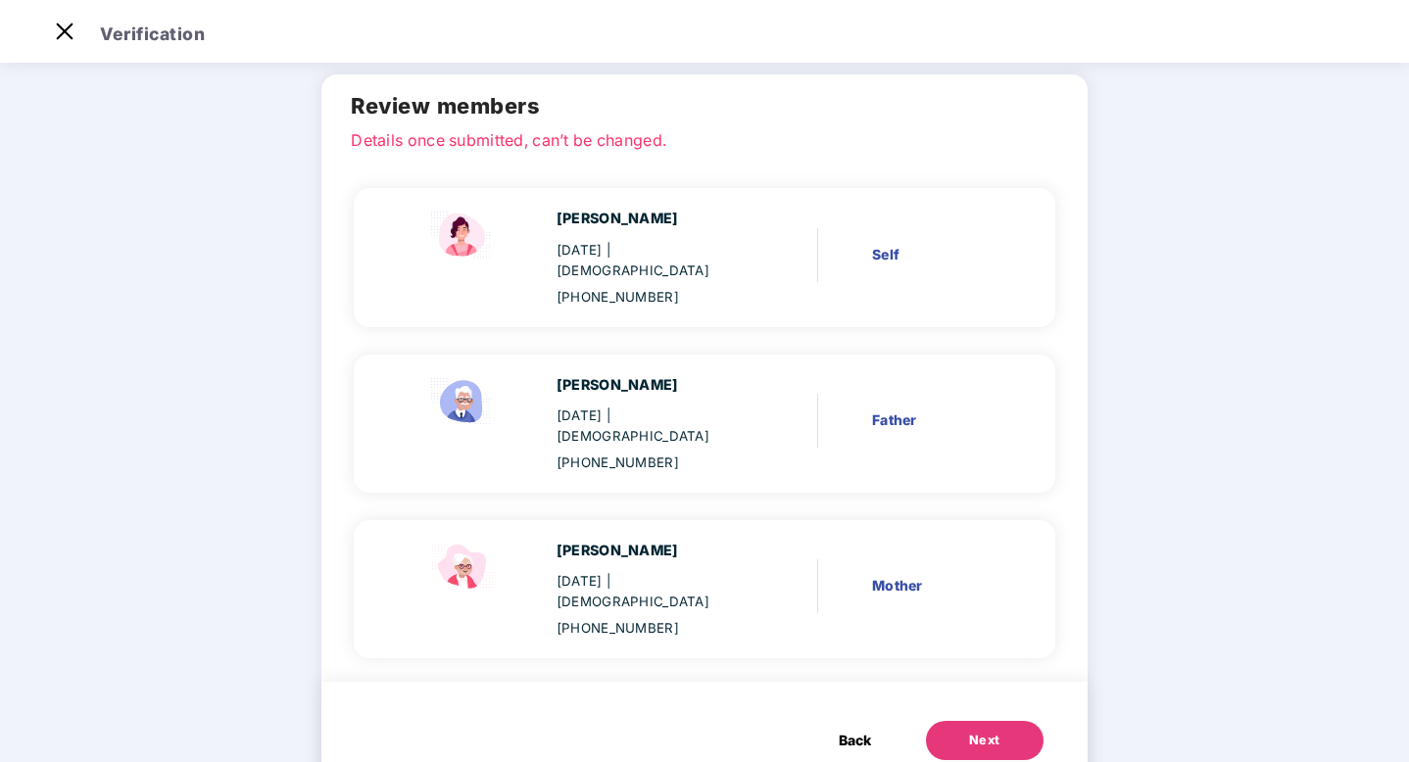
click at [981, 731] on div "Next" at bounding box center [984, 741] width 31 height 20
click at [237, 391] on main "Verify members 02 Review members 03 Submit Review members Details once submitte…" at bounding box center [704, 406] width 1409 height 836
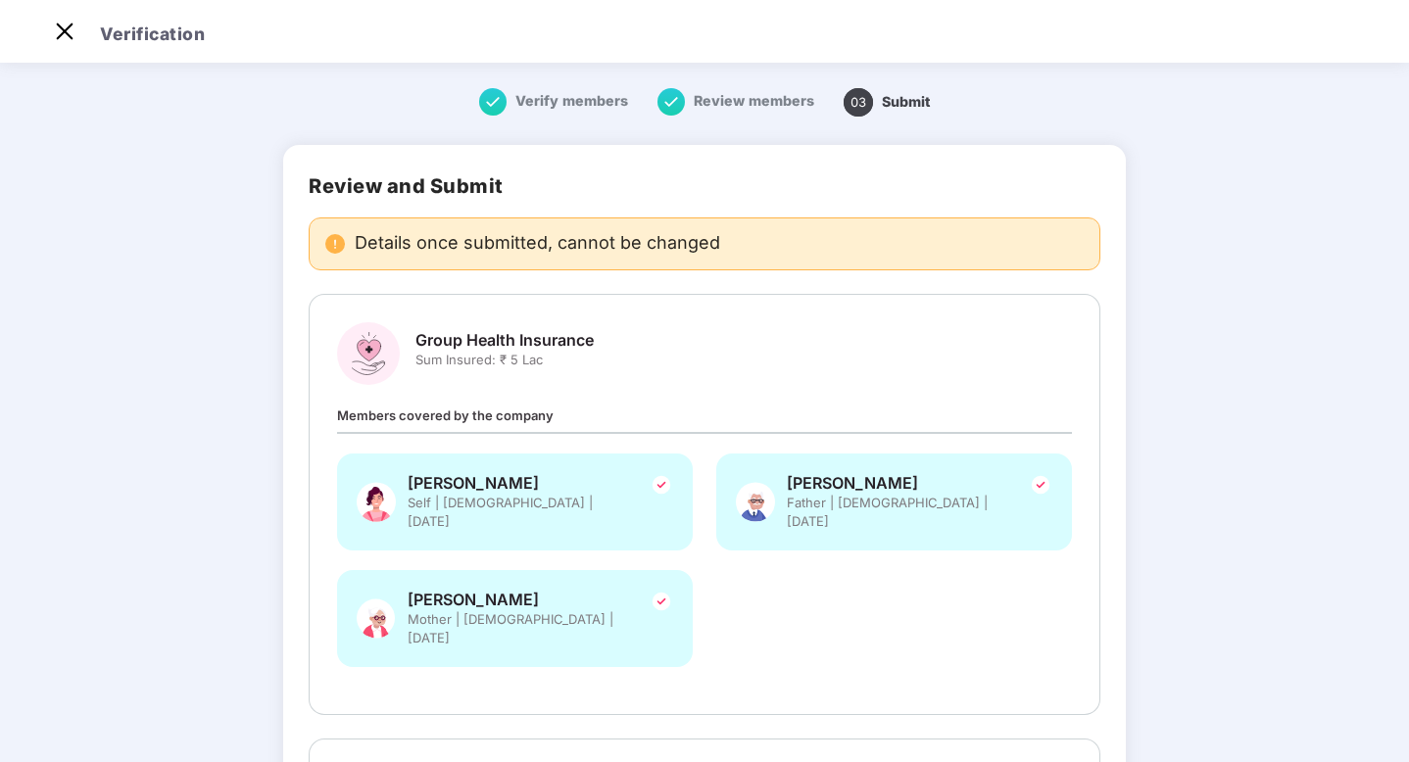
scroll to position [379, 0]
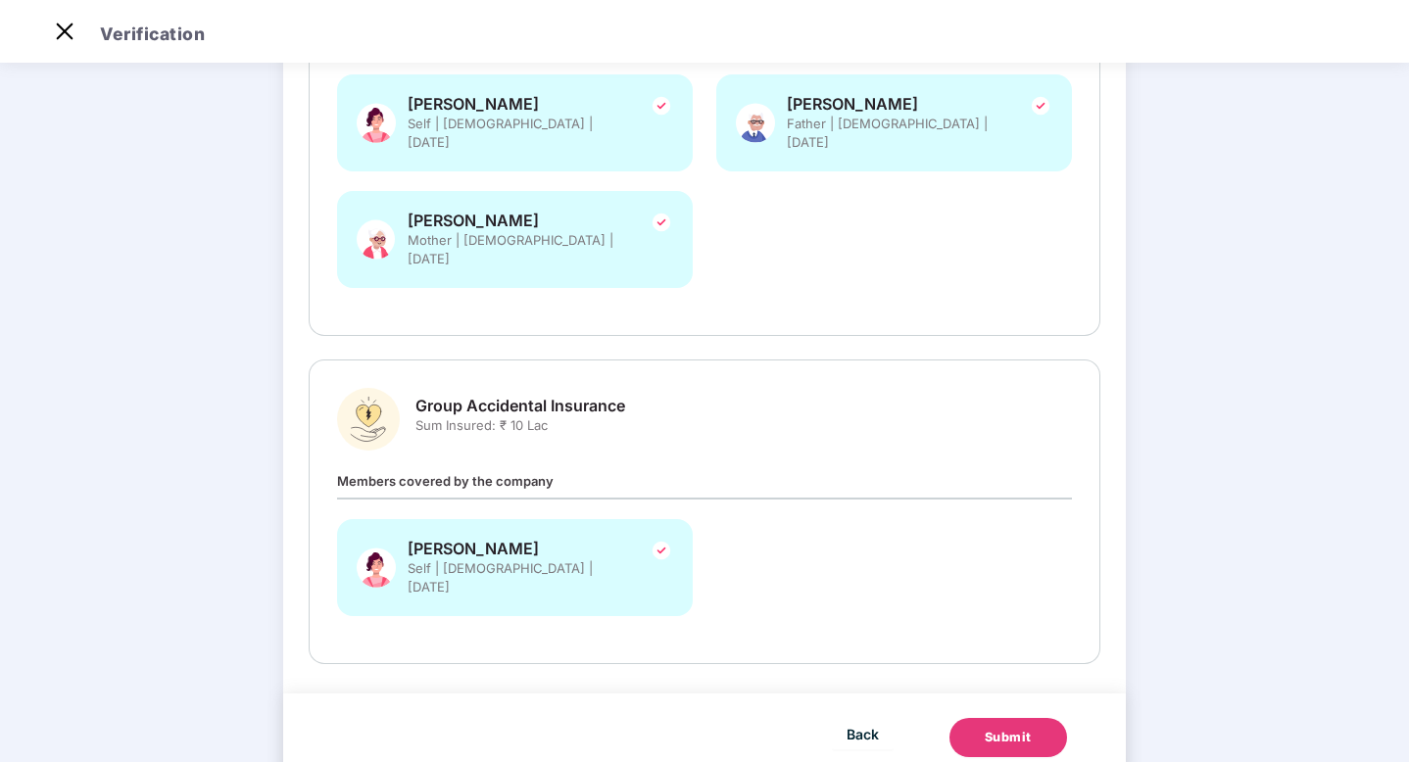
click at [1012, 718] on button "Submit" at bounding box center [1008, 737] width 118 height 39
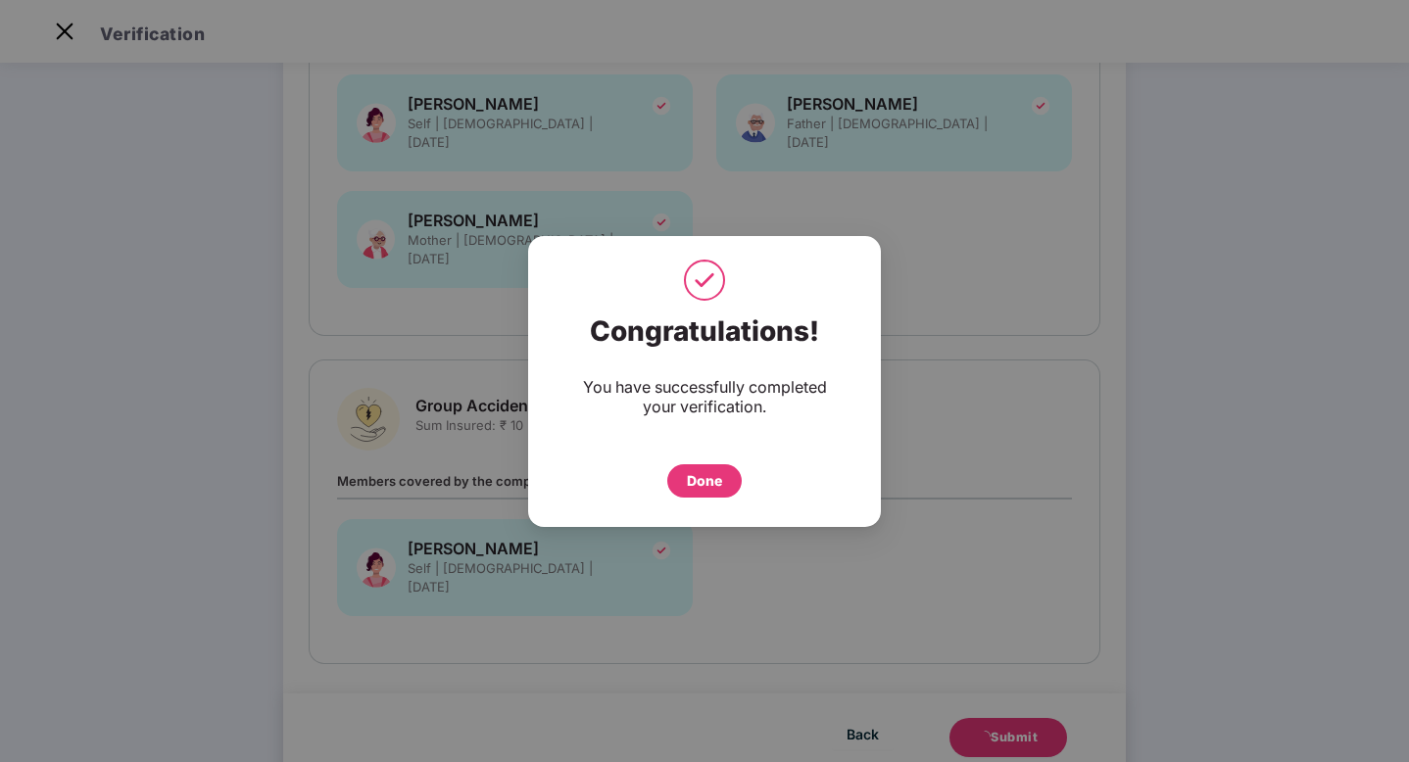
click at [704, 488] on div "Done" at bounding box center [704, 481] width 35 height 22
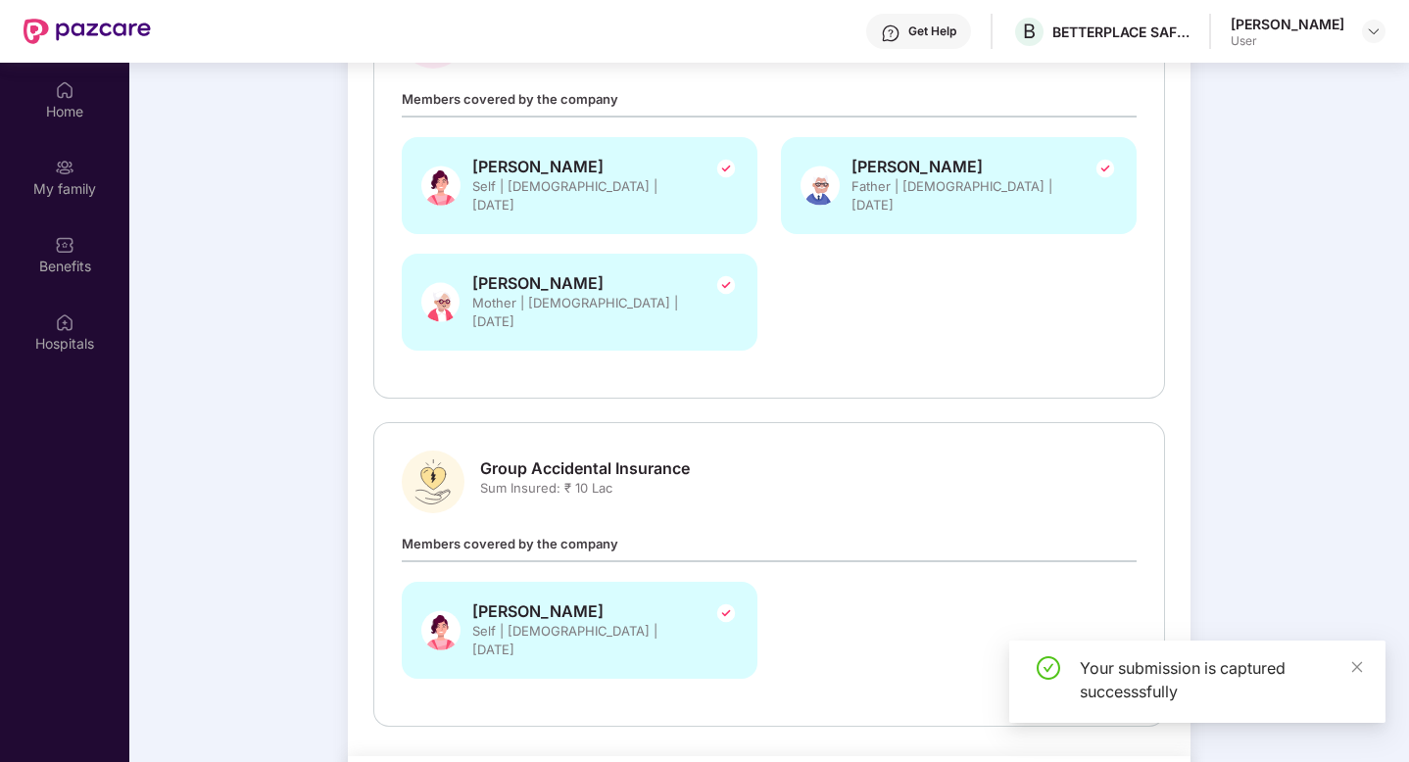
scroll to position [110, 0]
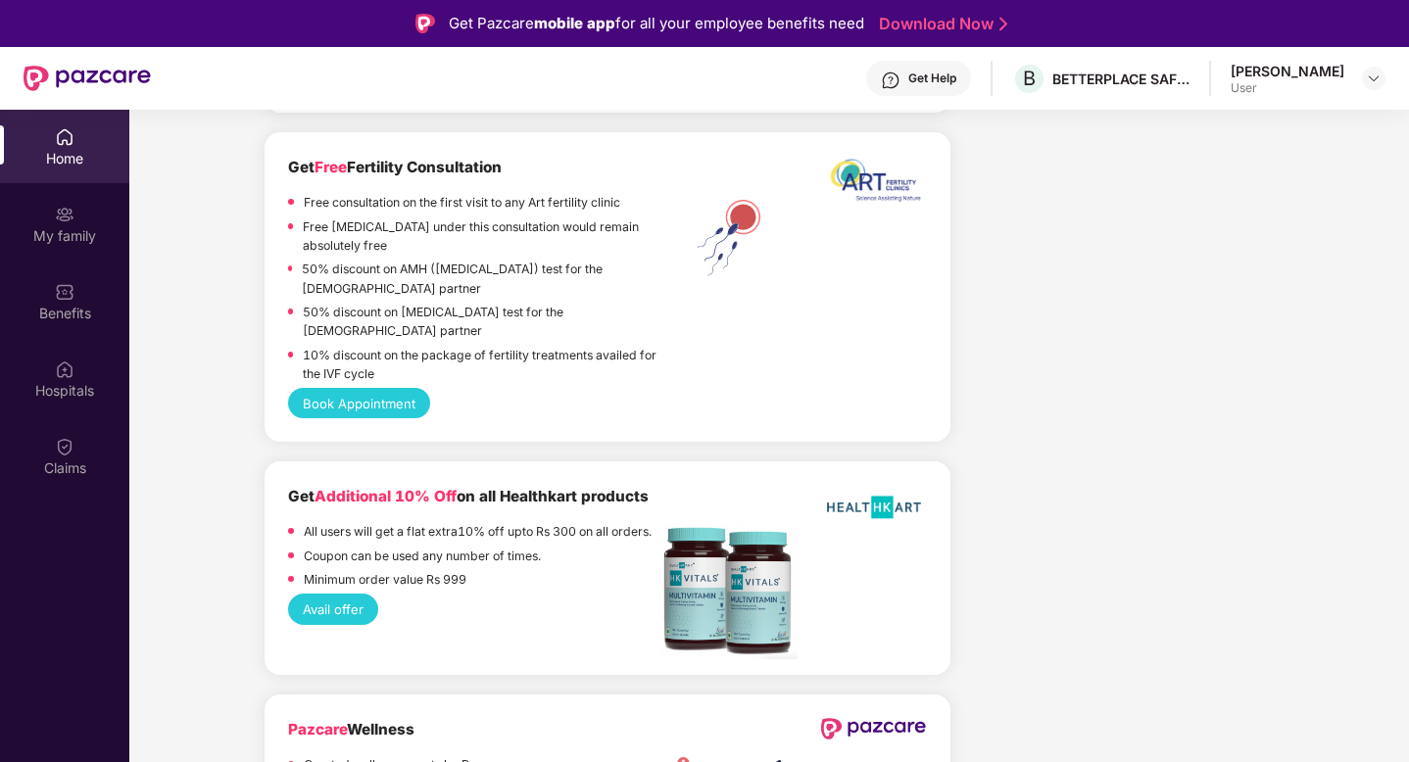
scroll to position [110, 0]
